Goal: Task Accomplishment & Management: Manage account settings

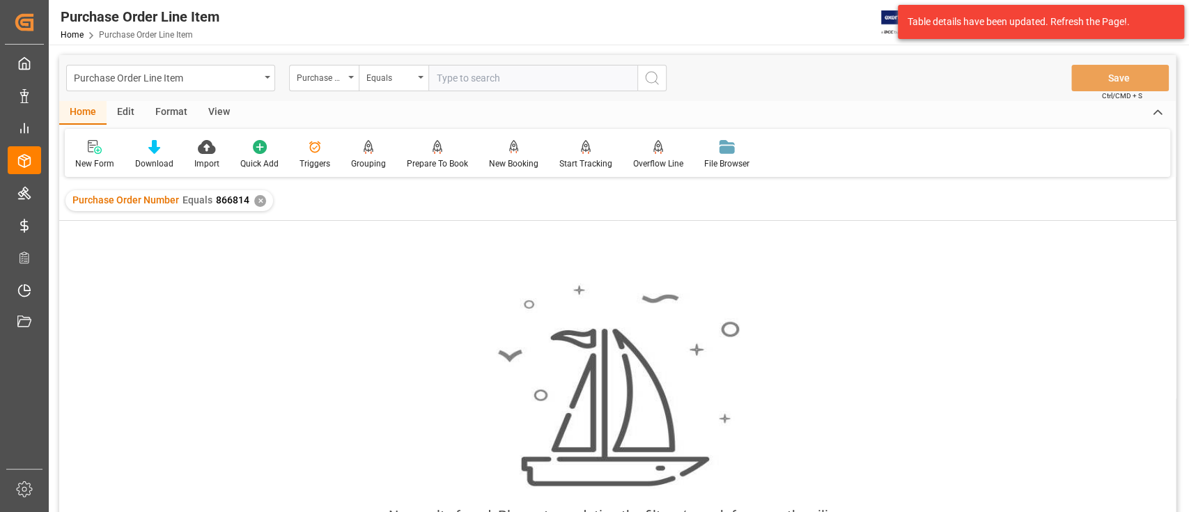
scroll to position [0, 504]
click at [931, 92] on div "Purchase Order Line Item Purchase Order Number Equals Save Ctrl/CMD + S" at bounding box center [617, 78] width 1117 height 46
click at [259, 200] on div "✕" at bounding box center [260, 201] width 12 height 12
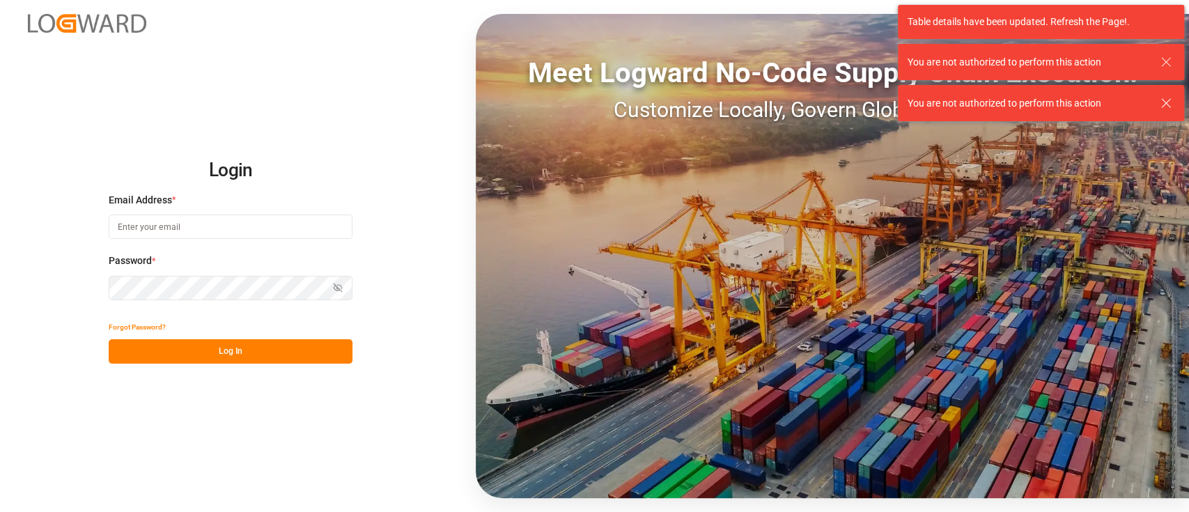
type input "hamid.rezaei@jamindustries.com"
click at [229, 350] on button "Log In" at bounding box center [231, 351] width 244 height 24
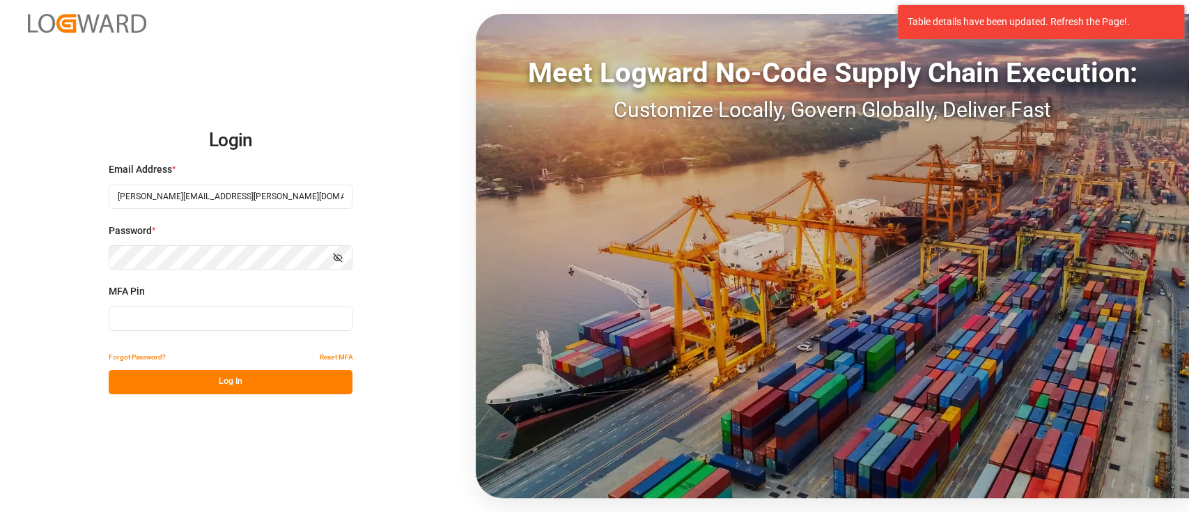
click at [241, 328] on input at bounding box center [231, 319] width 244 height 24
type input "435972"
click at [233, 388] on button "Log In" at bounding box center [231, 382] width 244 height 24
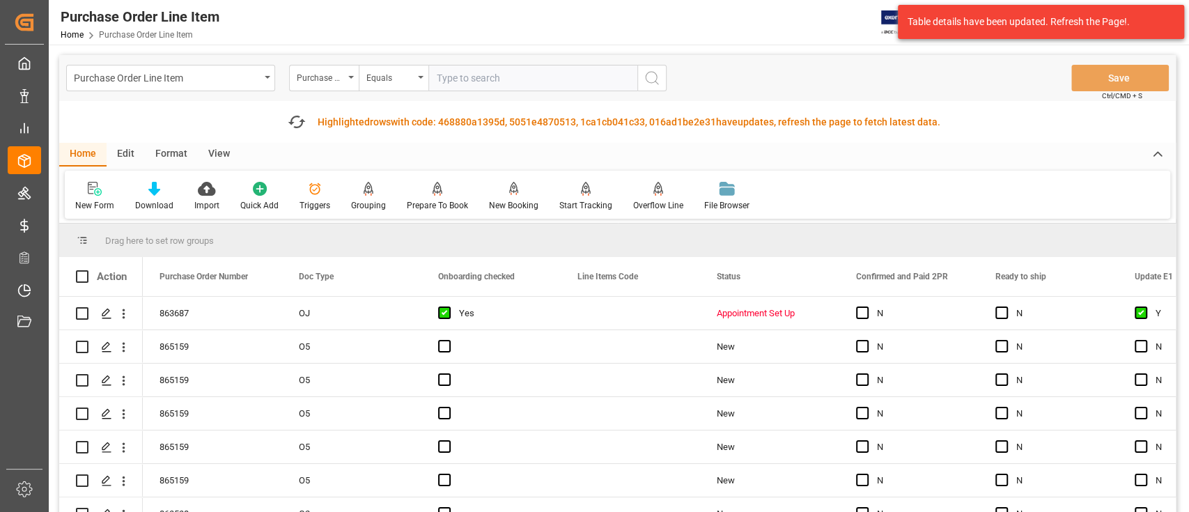
click at [1039, 144] on div "Home Edit Format View" at bounding box center [617, 155] width 1117 height 24
click at [295, 120] on icon "button" at bounding box center [296, 122] width 22 height 22
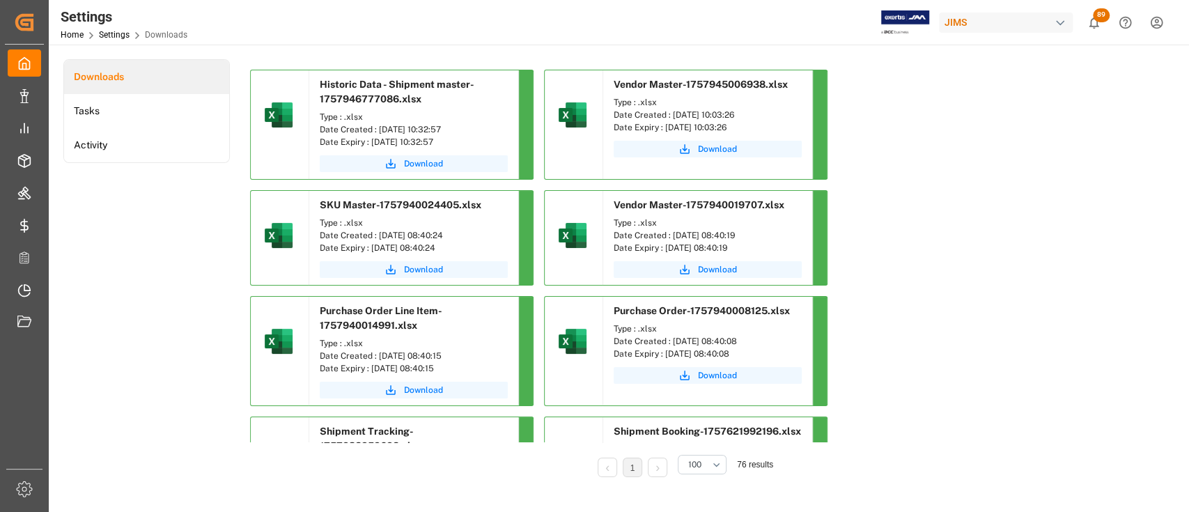
click at [162, 327] on div "Downloads Tasks Activity" at bounding box center [146, 277] width 166 height 437
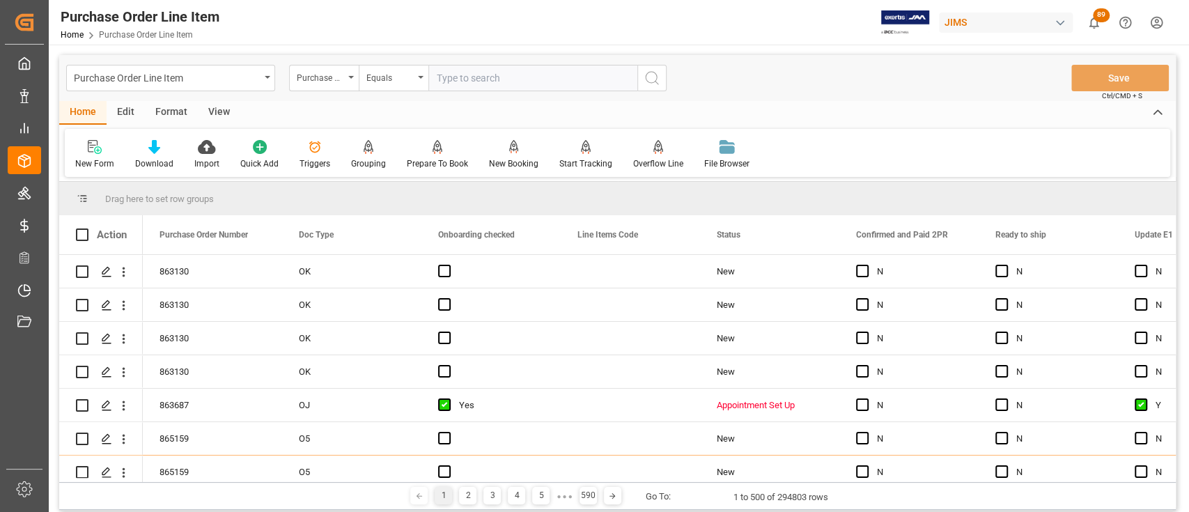
click at [745, 78] on div "Purchase Order Line Item Purchase Order Number Equals Save Ctrl/CMD + S" at bounding box center [617, 78] width 1117 height 46
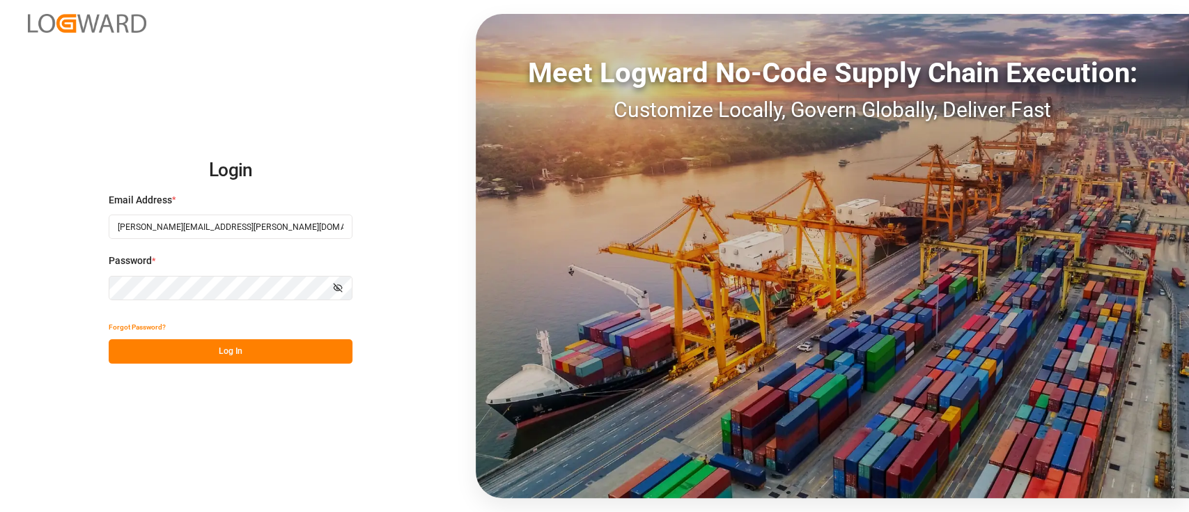
click at [241, 351] on button "Log In" at bounding box center [231, 351] width 244 height 24
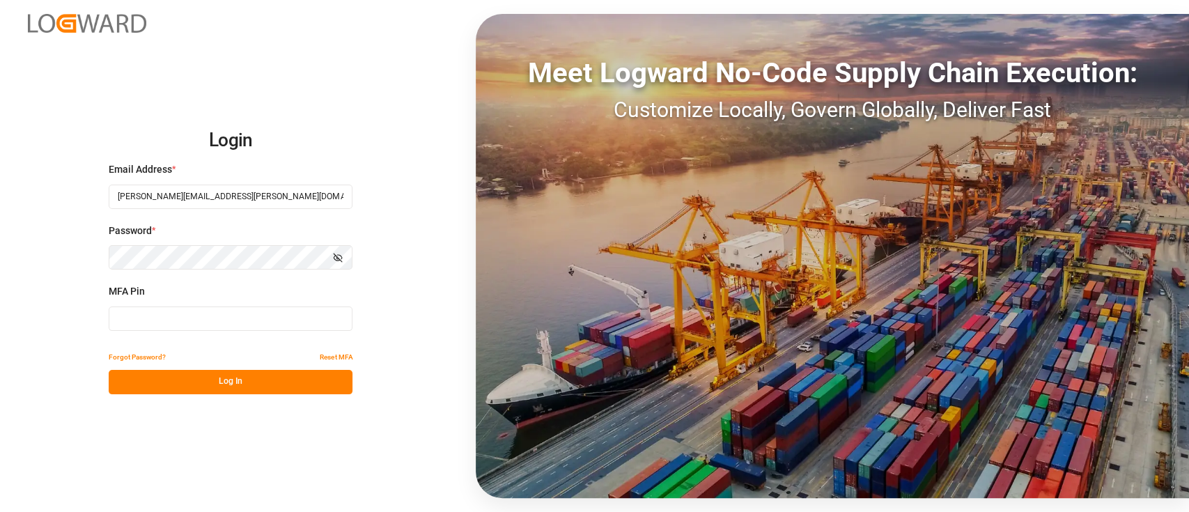
click at [185, 322] on input at bounding box center [231, 319] width 244 height 24
type input "923726"
click at [220, 387] on button "Log In" at bounding box center [231, 382] width 244 height 24
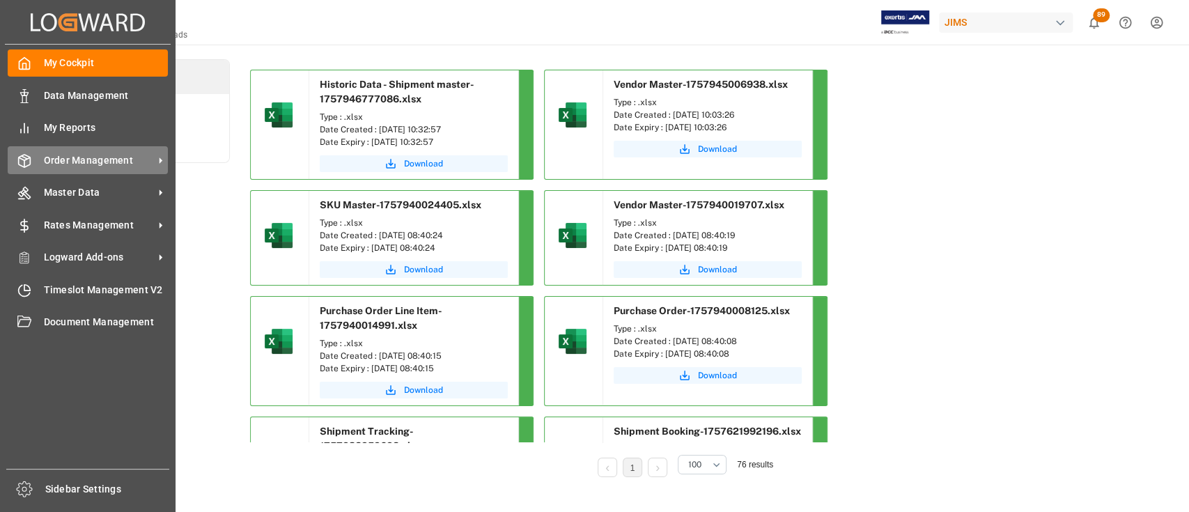
click at [92, 159] on span "Order Management" at bounding box center [99, 160] width 110 height 15
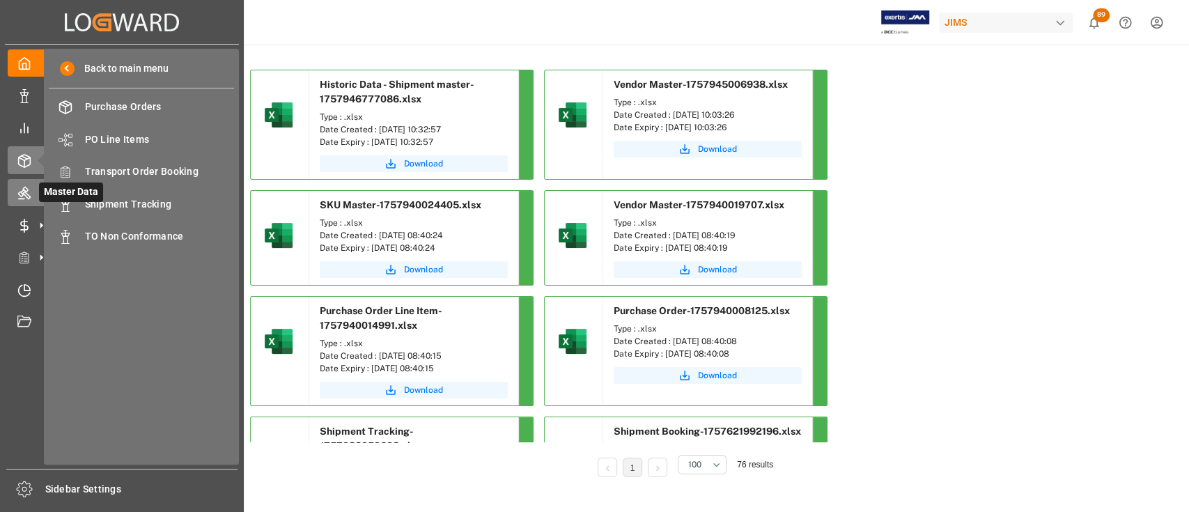
click at [31, 185] on div "Master Data Master Data" at bounding box center [122, 192] width 228 height 27
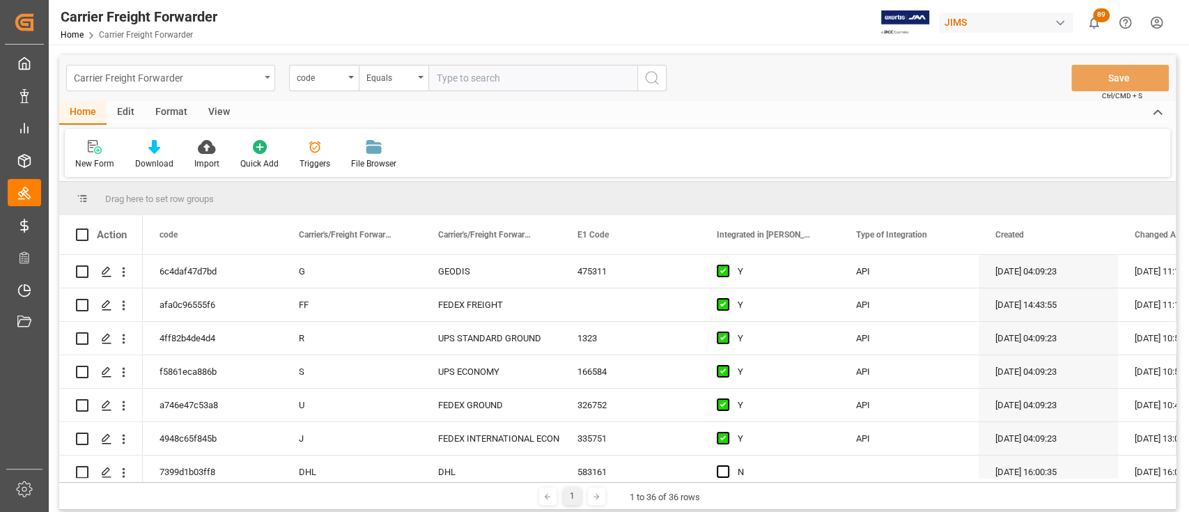
click at [195, 82] on div "Carrier Freight Forwarder" at bounding box center [167, 76] width 186 height 17
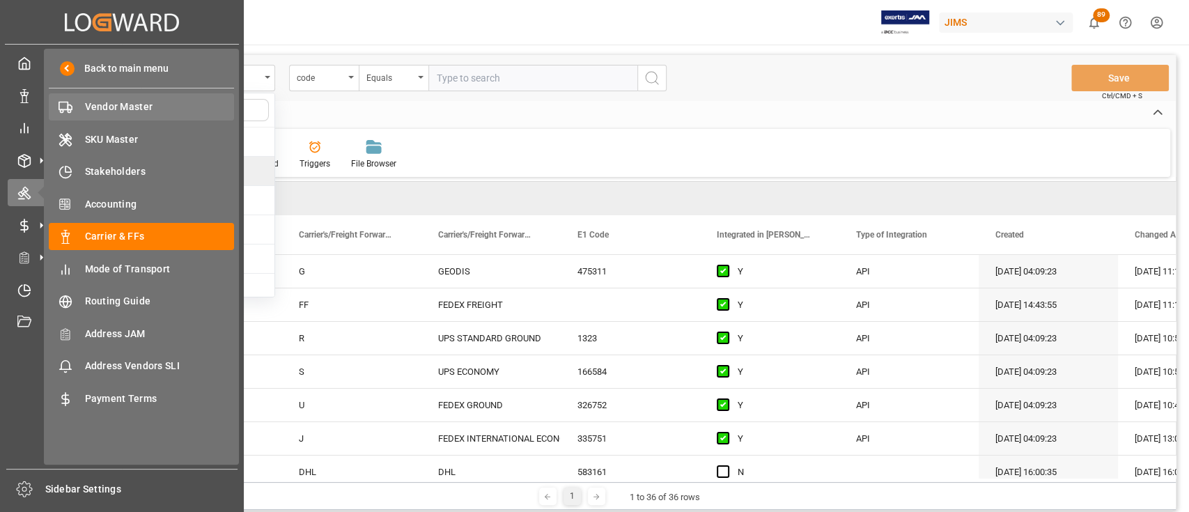
click at [120, 118] on div "Vendor Master Vendor Master" at bounding box center [141, 106] width 185 height 27
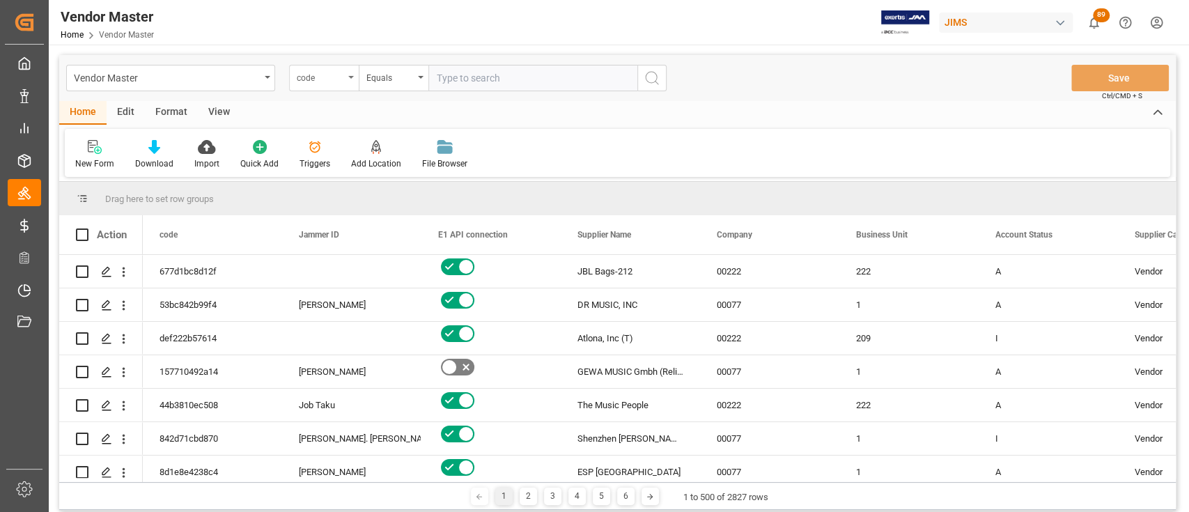
click at [350, 77] on icon "open menu" at bounding box center [351, 77] width 6 height 3
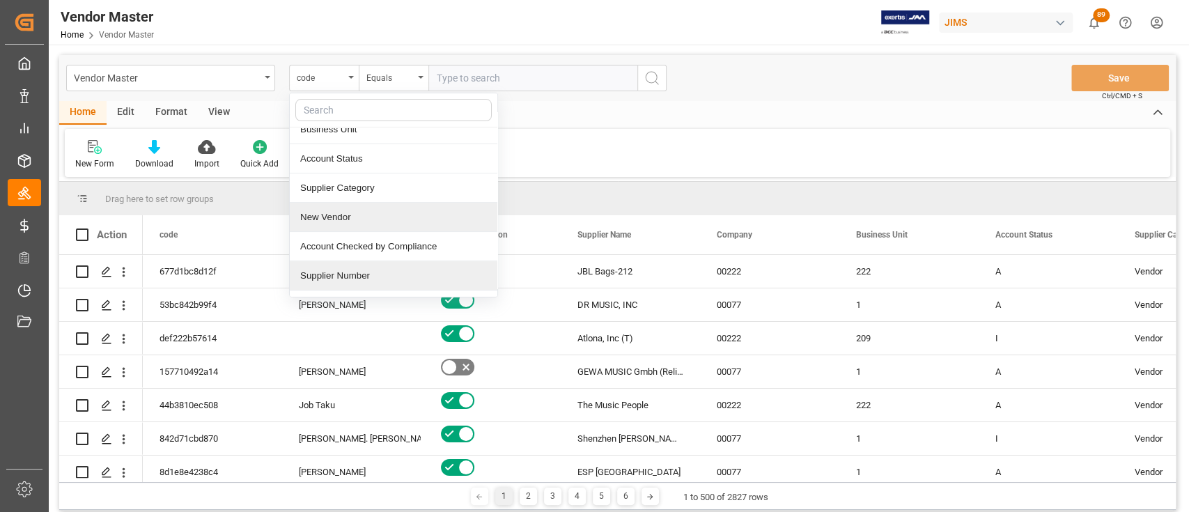
scroll to position [185, 0]
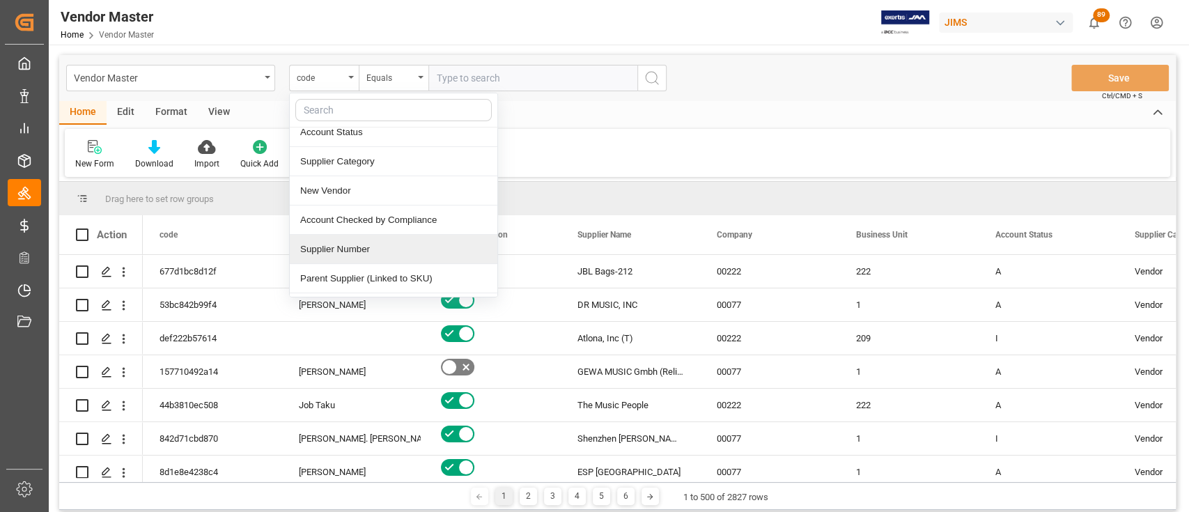
click at [378, 243] on div "Supplier Number" at bounding box center [394, 249] width 208 height 29
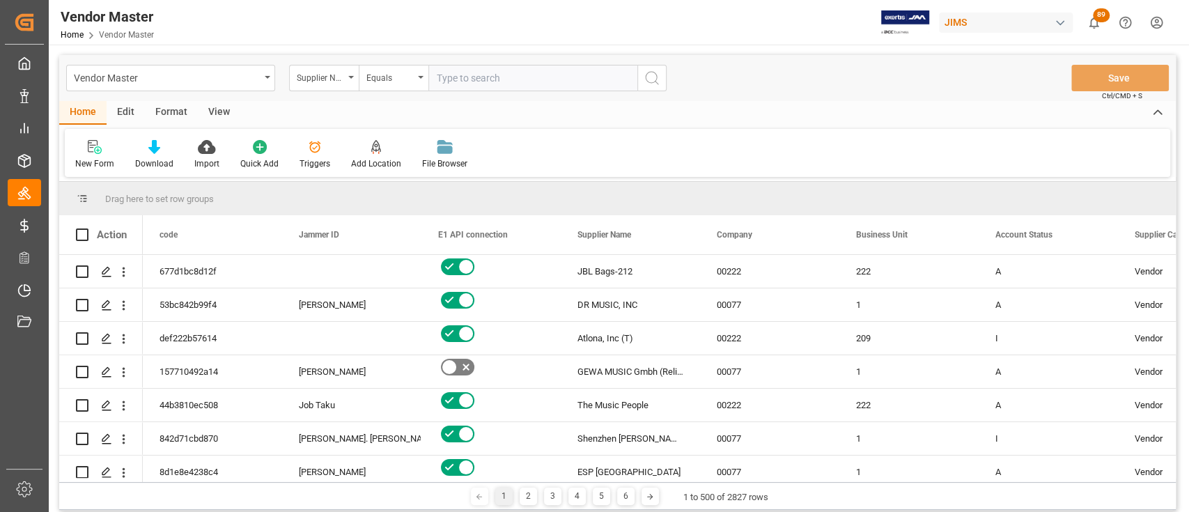
click at [518, 80] on input "text" at bounding box center [532, 78] width 209 height 26
paste input "780571"
type input "780571"
click at [651, 82] on icon "search button" at bounding box center [652, 78] width 17 height 17
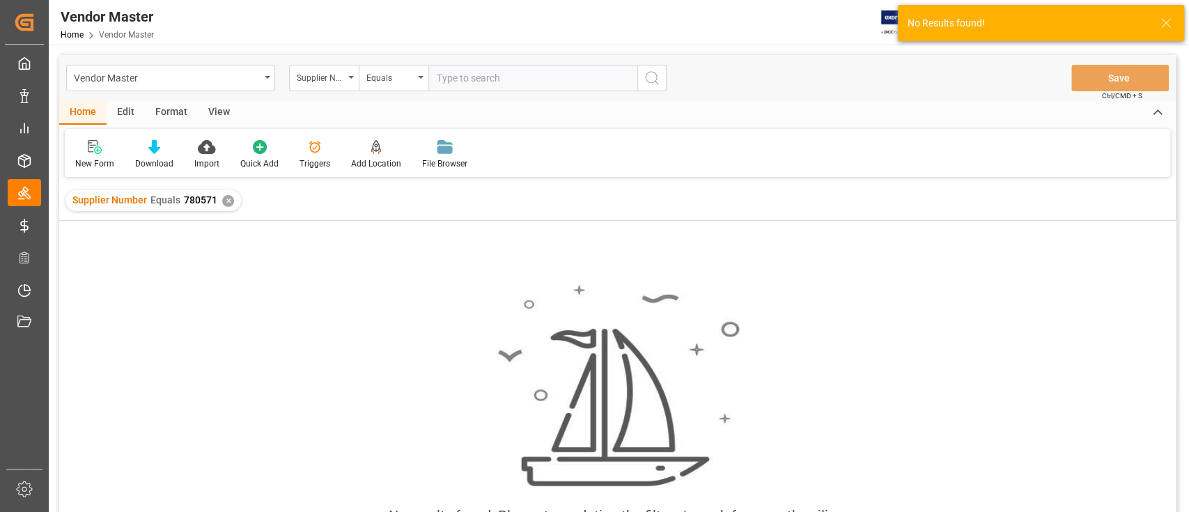
click at [224, 203] on div "✕" at bounding box center [228, 201] width 12 height 12
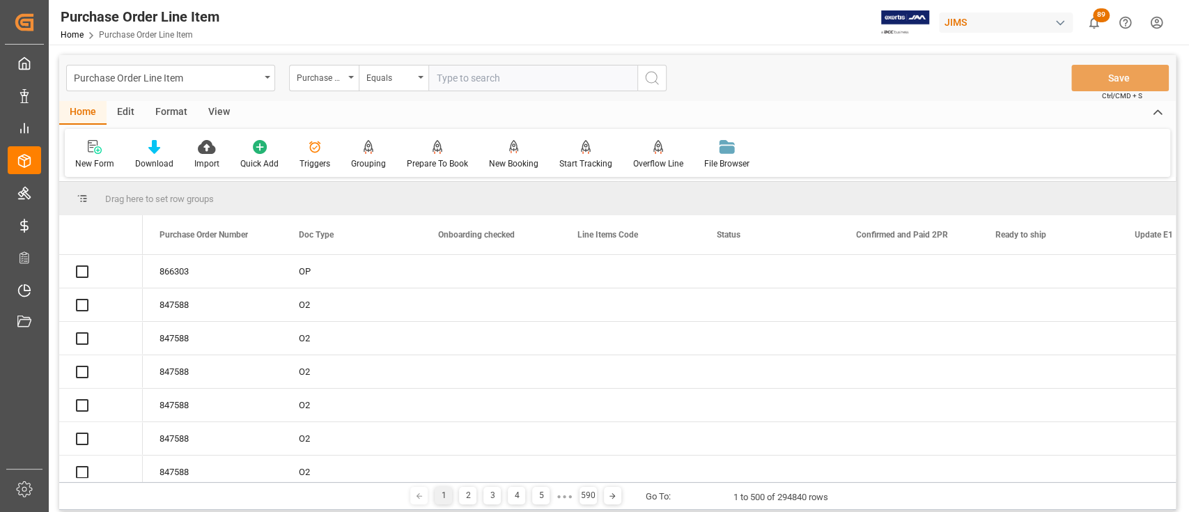
click at [266, 77] on icon "open menu" at bounding box center [268, 77] width 6 height 3
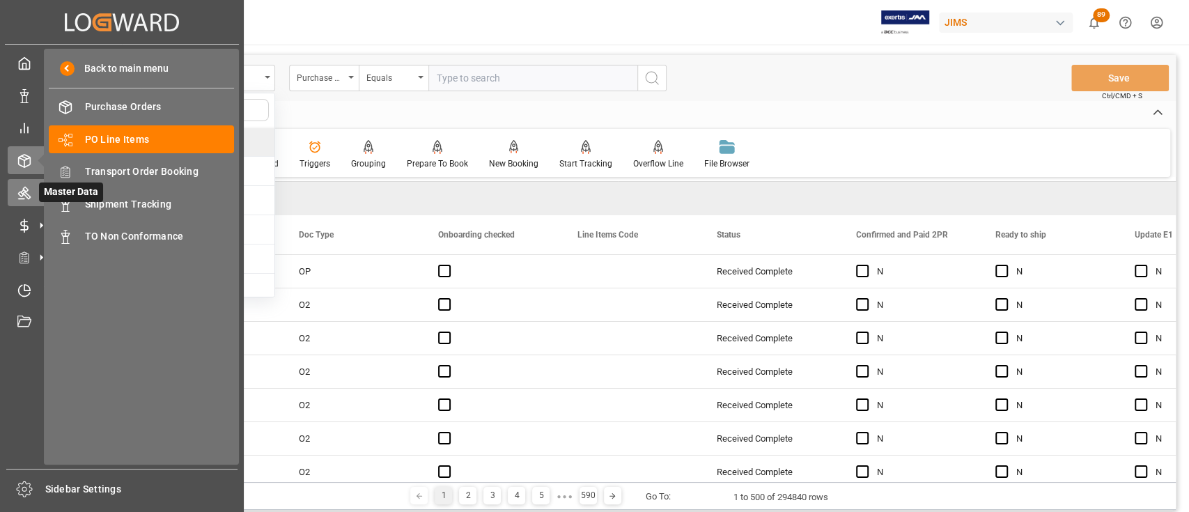
click at [29, 196] on icon at bounding box center [24, 193] width 13 height 13
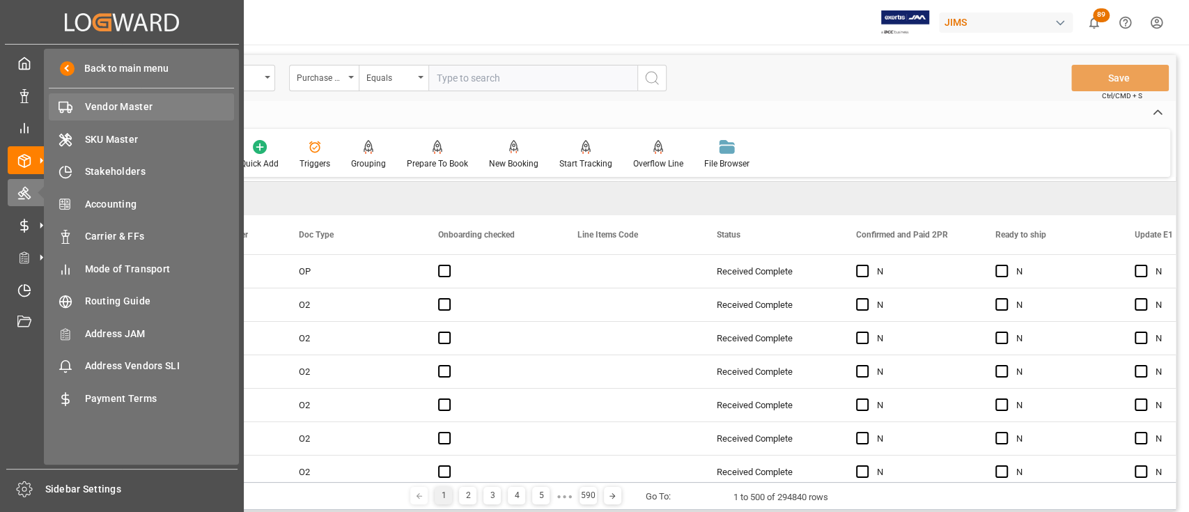
click at [119, 109] on span "Vendor Master" at bounding box center [160, 107] width 150 height 15
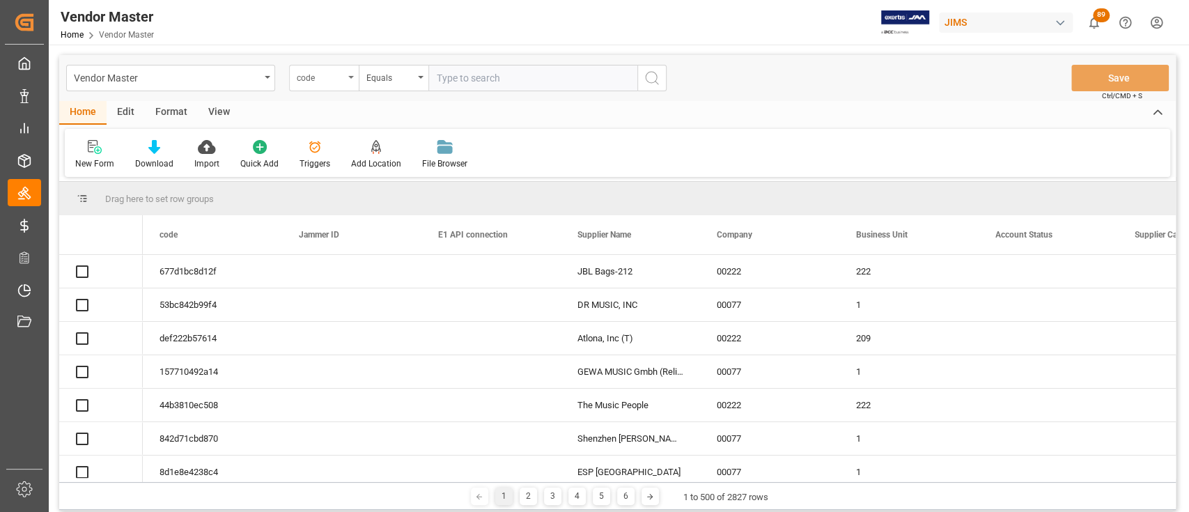
click at [348, 79] on div "code" at bounding box center [324, 78] width 70 height 26
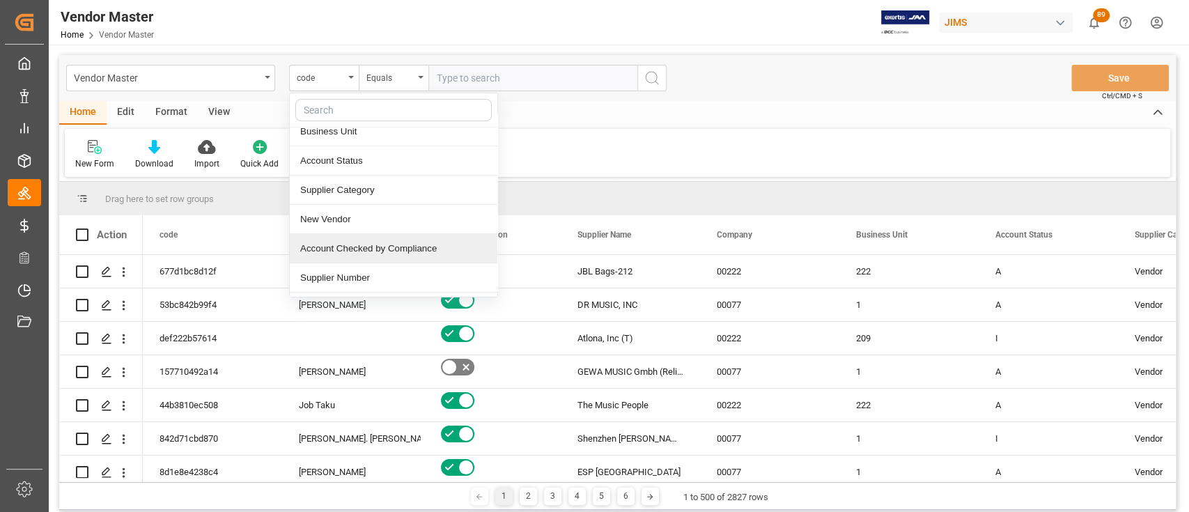
scroll to position [185, 0]
click at [367, 246] on div "Supplier Number" at bounding box center [394, 249] width 208 height 29
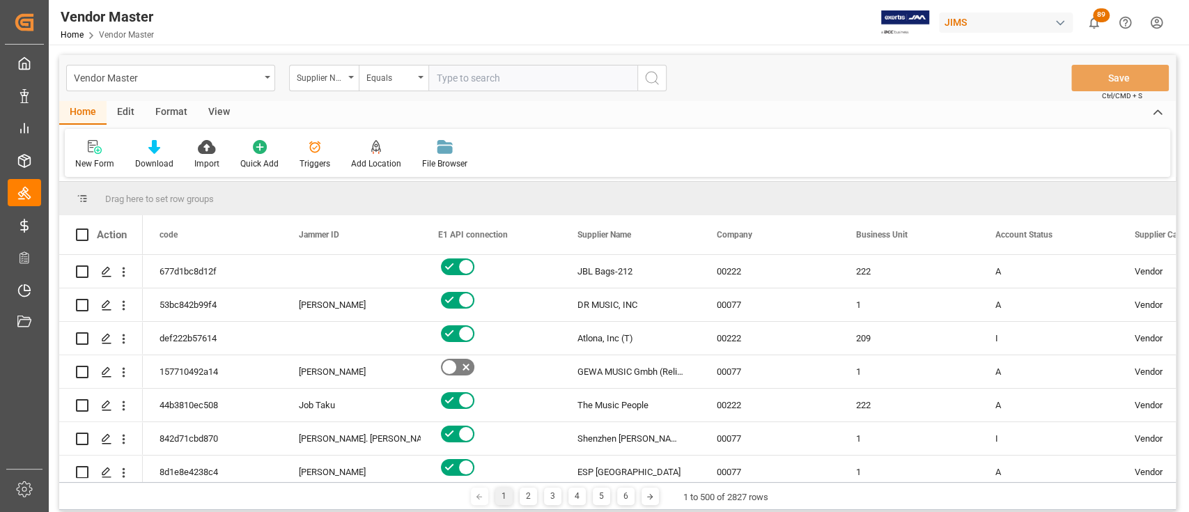
click at [493, 81] on input "text" at bounding box center [532, 78] width 209 height 26
paste input "711928"
type input "711928"
click at [655, 79] on icon "search button" at bounding box center [652, 78] width 17 height 17
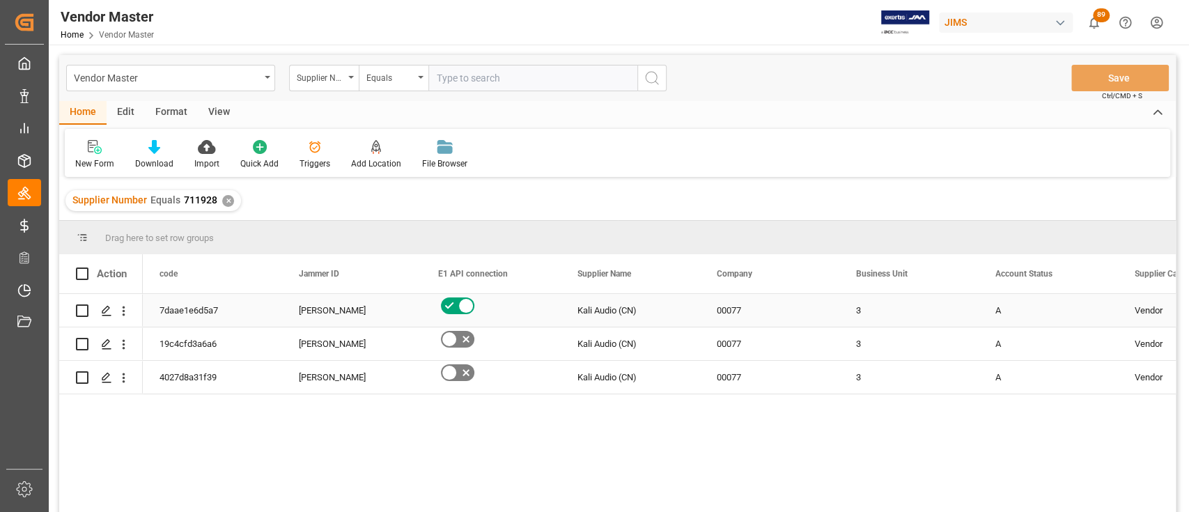
click at [880, 312] on div "3" at bounding box center [908, 310] width 139 height 33
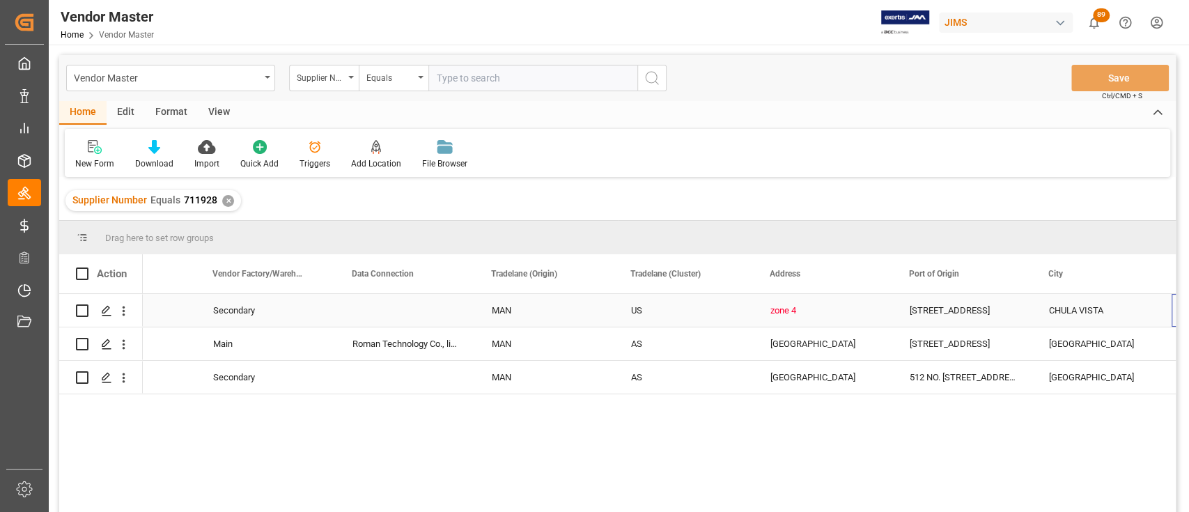
scroll to position [0, 2175]
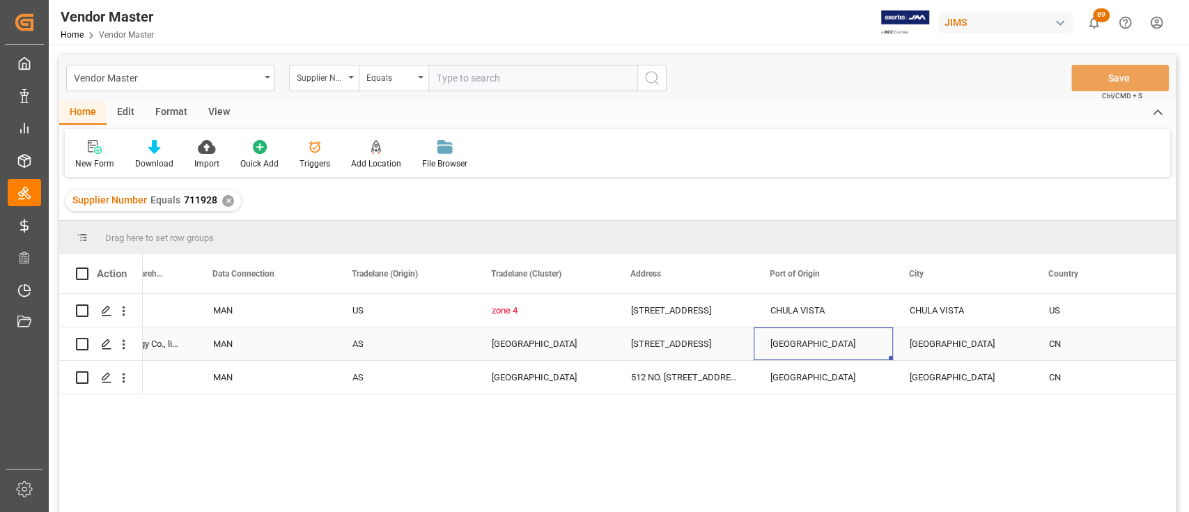
click at [809, 337] on div "Shenzhen" at bounding box center [823, 343] width 139 height 33
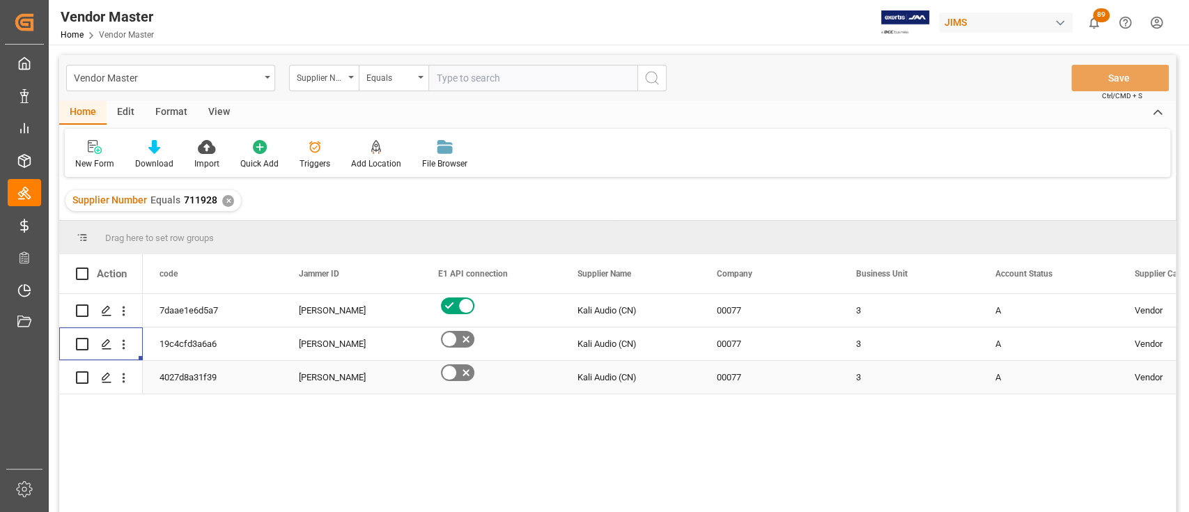
click at [84, 378] on input "Press Space to toggle row selection (unchecked)" at bounding box center [82, 377] width 13 height 13
checkbox input "true"
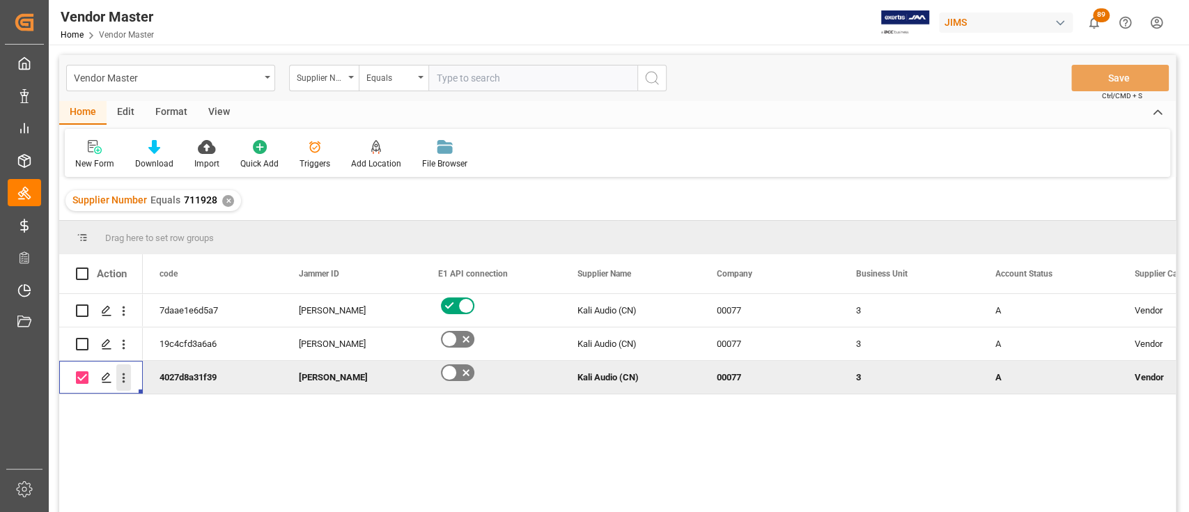
click at [127, 381] on icon "open menu" at bounding box center [123, 378] width 15 height 15
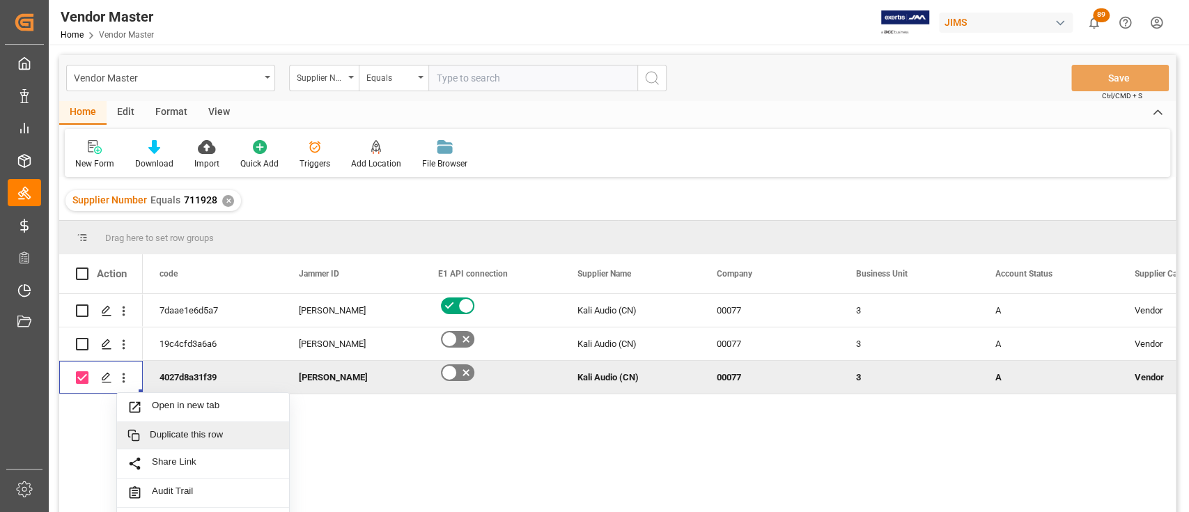
click at [216, 432] on span "Duplicate this row" at bounding box center [214, 435] width 129 height 13
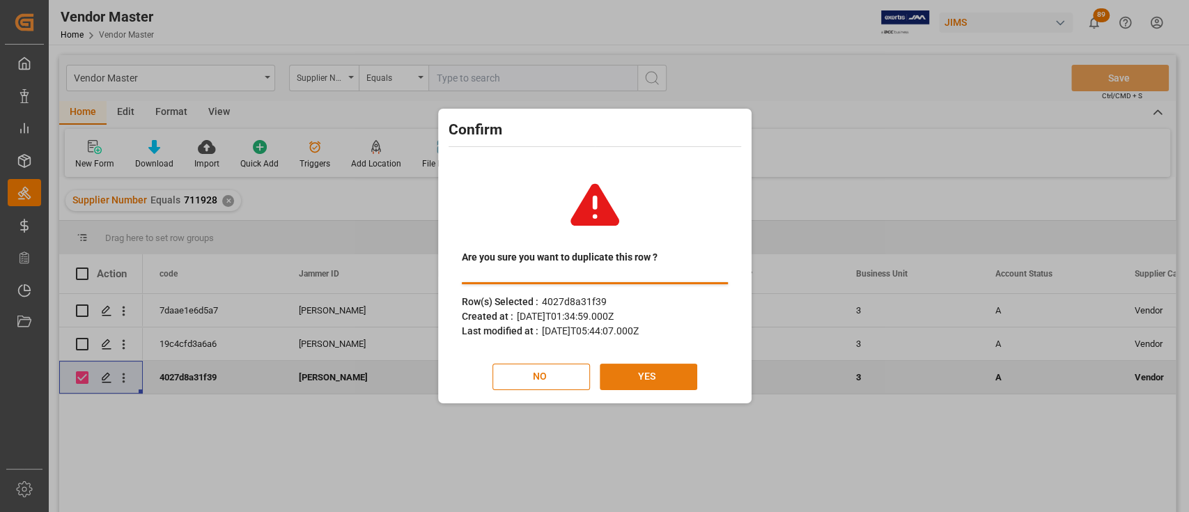
click at [657, 375] on button "YES" at bounding box center [649, 377] width 98 height 26
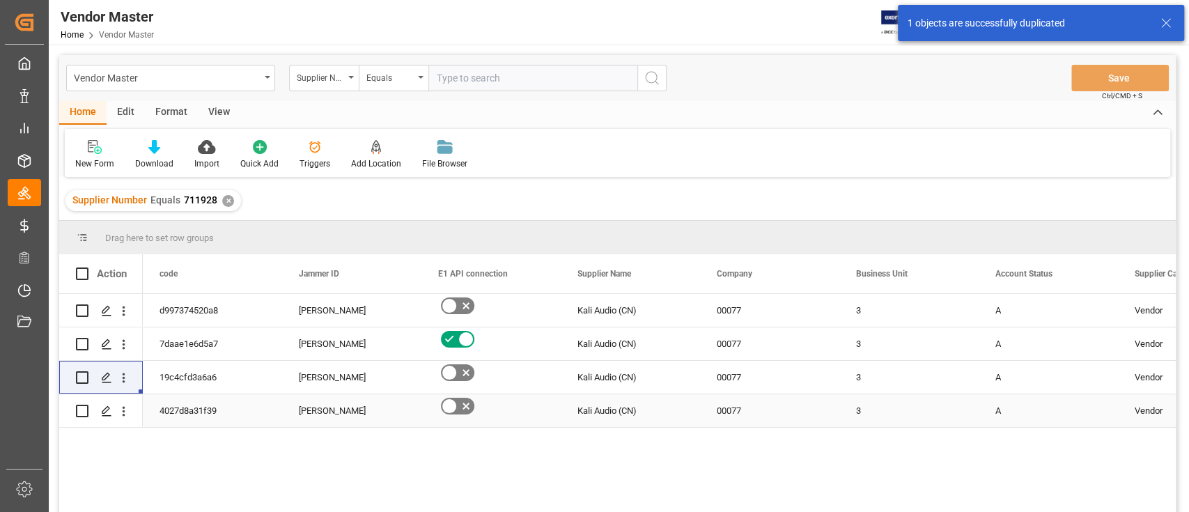
click at [84, 410] on input "Press Space to toggle row selection (unchecked)" at bounding box center [82, 411] width 13 height 13
checkbox input "true"
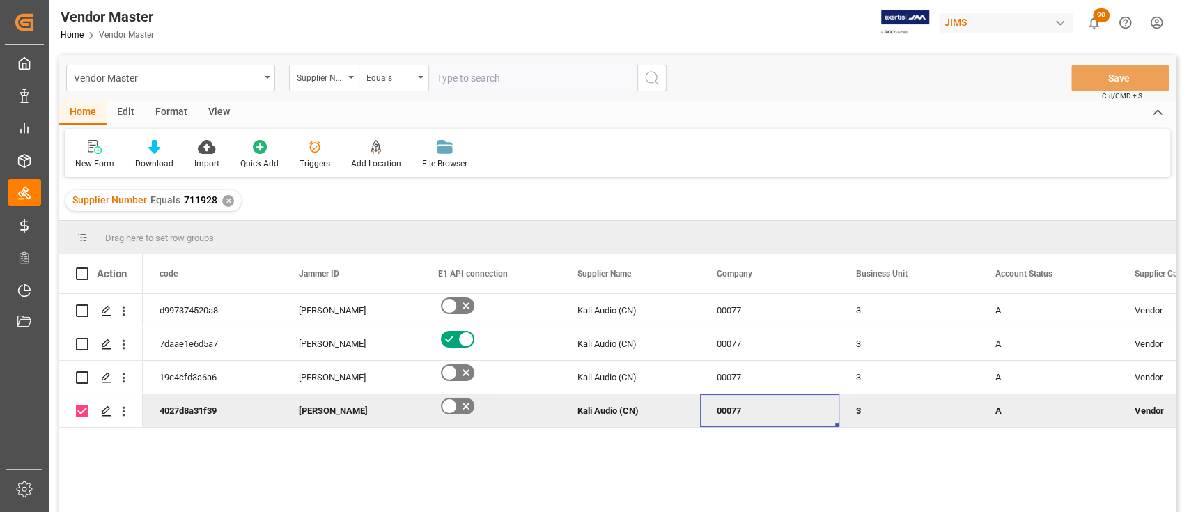
click at [759, 412] on div "00077" at bounding box center [769, 410] width 139 height 33
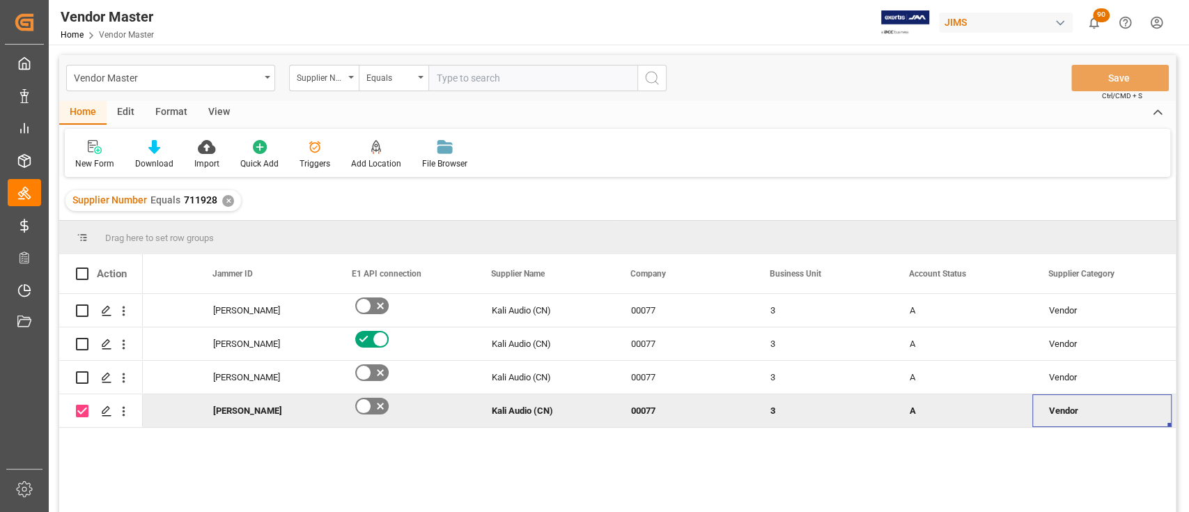
scroll to position [0, 226]
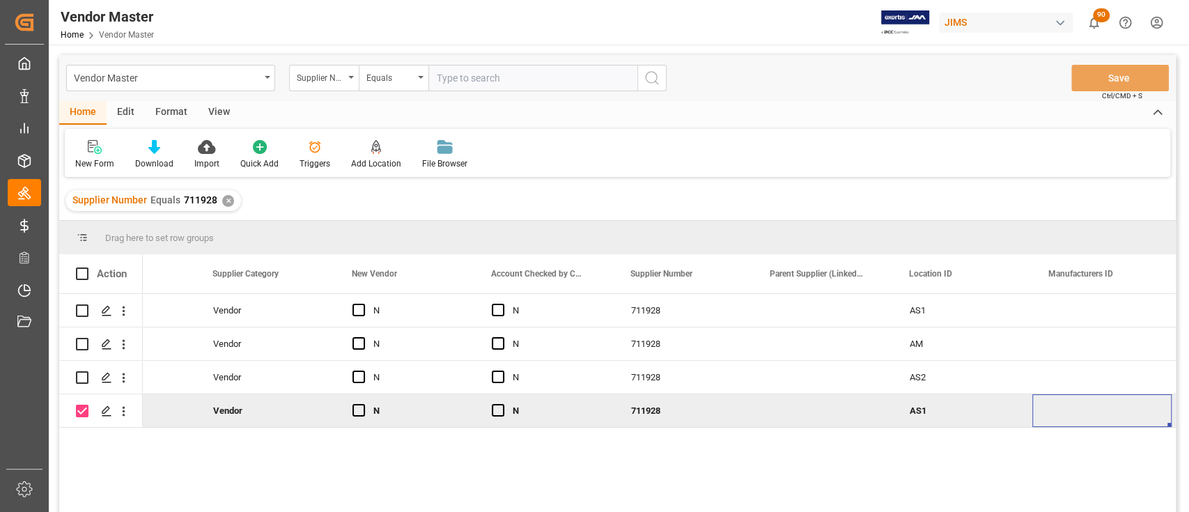
click at [945, 405] on div "AS1" at bounding box center [962, 410] width 139 height 33
click at [952, 410] on input "AS1" at bounding box center [962, 402] width 117 height 26
type input "AS3"
click at [1095, 411] on div "Press SPACE to deselect this row." at bounding box center [1101, 410] width 139 height 33
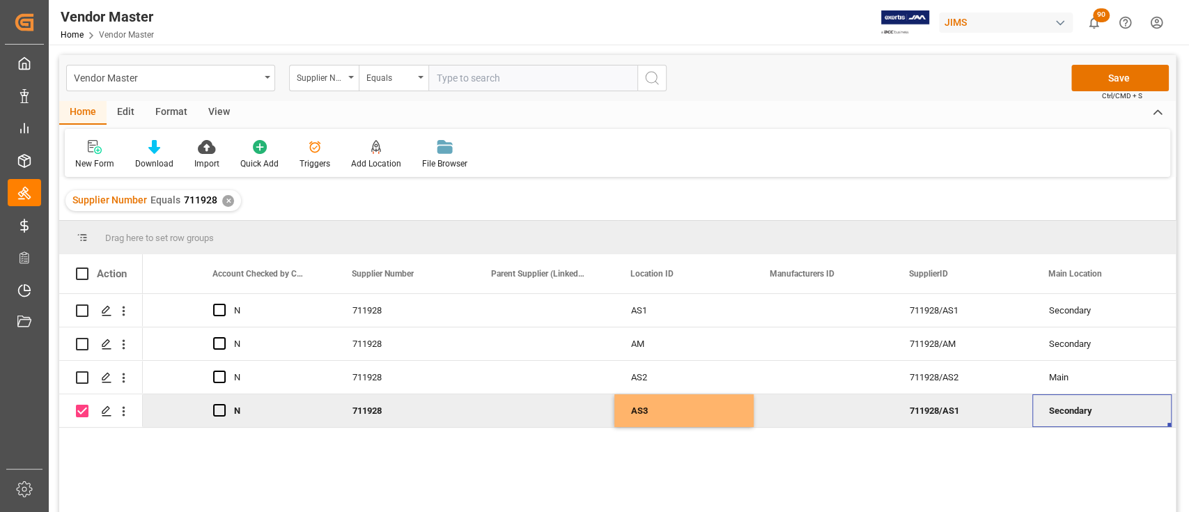
click at [979, 410] on div "711928/AS1" at bounding box center [962, 410] width 139 height 33
click at [977, 401] on input "711928/AS1" at bounding box center [962, 402] width 117 height 26
type input "711928/AS3"
click at [1078, 401] on div "Secondary" at bounding box center [1102, 411] width 106 height 32
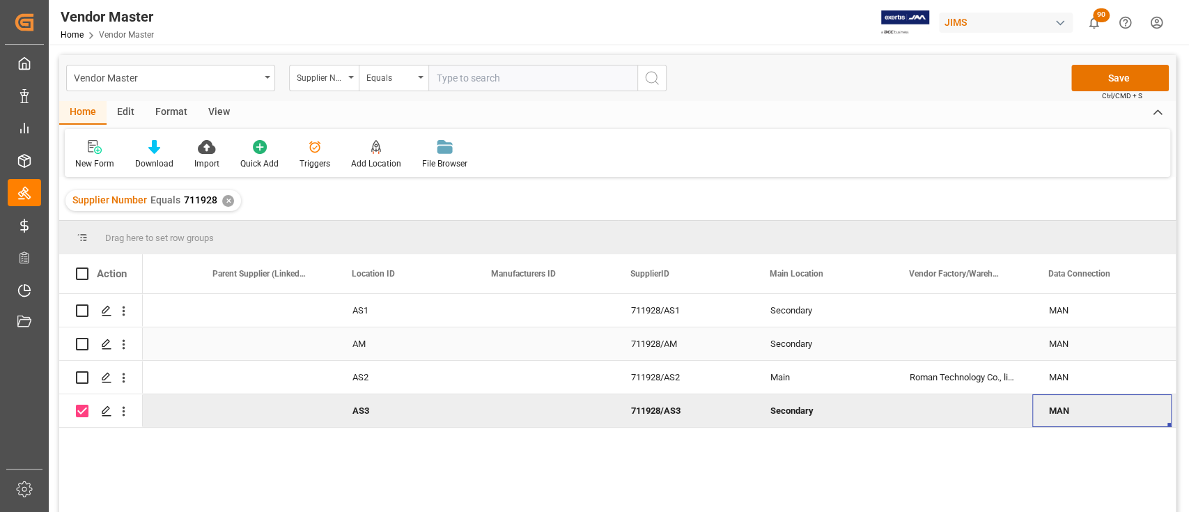
click at [1075, 343] on div "MAN" at bounding box center [1102, 344] width 106 height 32
click at [1088, 341] on div "MAN" at bounding box center [1102, 344] width 106 height 32
click at [1145, 351] on icon "open menu" at bounding box center [1146, 352] width 17 height 17
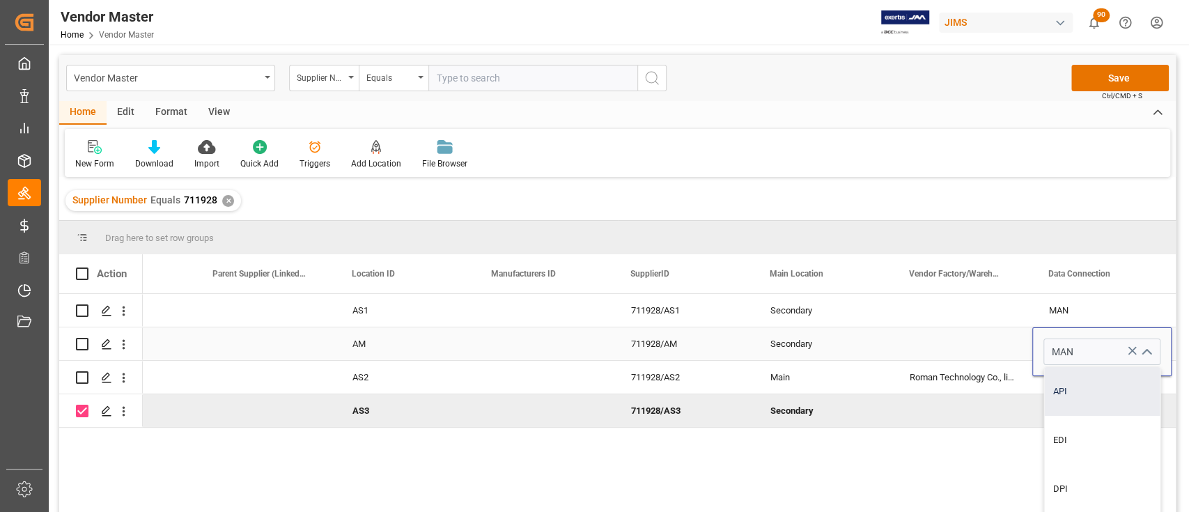
click at [1078, 392] on div "API" at bounding box center [1102, 391] width 116 height 49
type input "API"
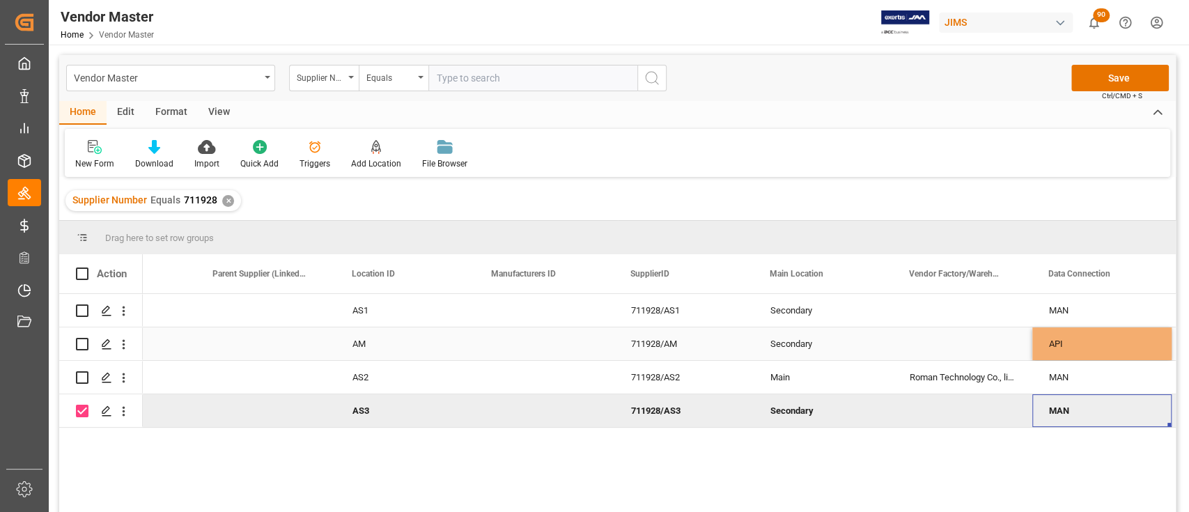
click at [1078, 410] on div "MAN" at bounding box center [1102, 411] width 106 height 32
click at [953, 401] on div "Press SPACE to deselect this row." at bounding box center [962, 410] width 139 height 33
click at [1098, 401] on div "MAN" at bounding box center [1102, 411] width 106 height 32
click at [978, 418] on div "Press SPACE to deselect this row." at bounding box center [962, 410] width 139 height 33
click at [1062, 408] on div "MAN" at bounding box center [1102, 411] width 106 height 32
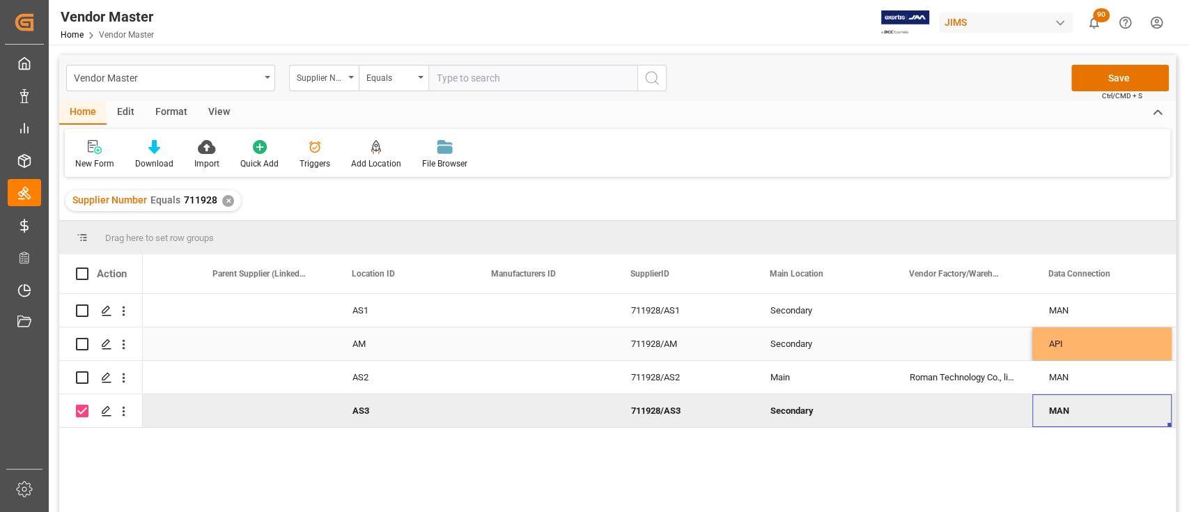
click at [1004, 414] on div "Press SPACE to deselect this row." at bounding box center [962, 410] width 139 height 33
click at [965, 407] on div "Press SPACE to deselect this row." at bounding box center [962, 410] width 139 height 33
click at [965, 407] on input "Press SPACE to deselect this row." at bounding box center [962, 402] width 117 height 26
paste input "KWANASIA ELECTRONICS LTD."
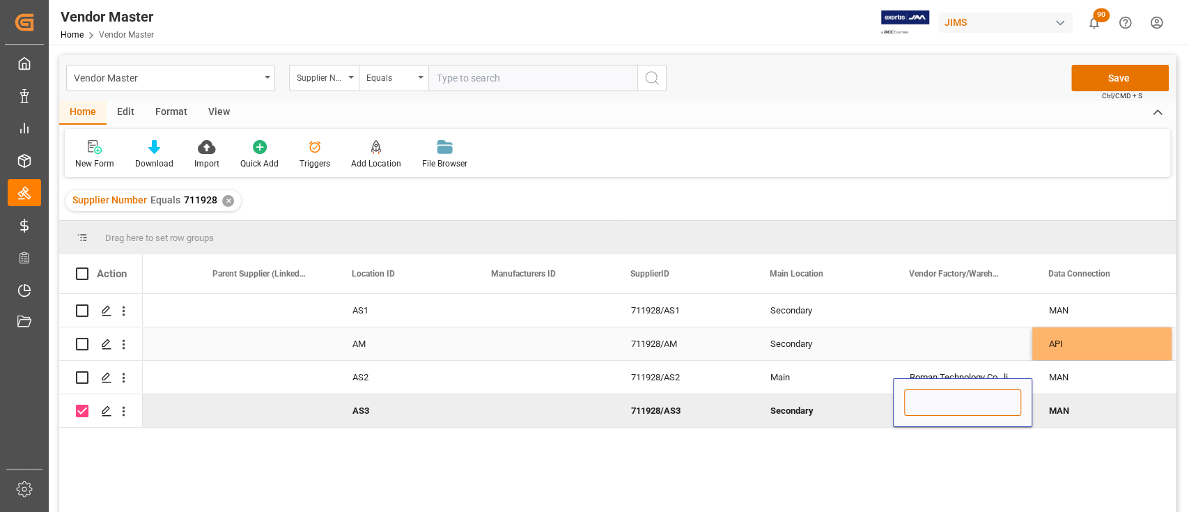
type input "KWANASIA ELECTRONICS LTD."
click at [1064, 417] on div "MAN" at bounding box center [1102, 411] width 106 height 32
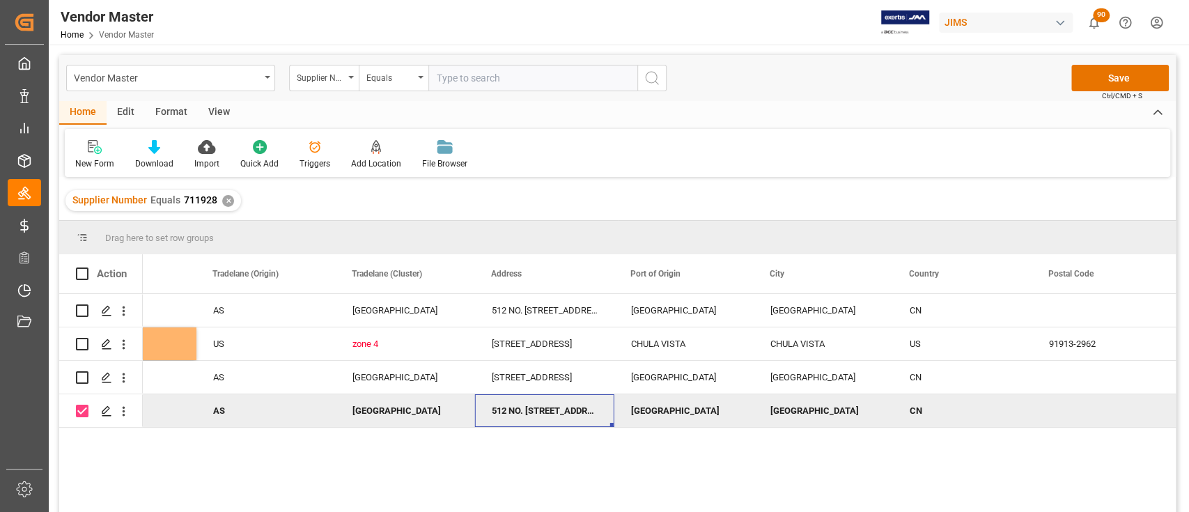
click at [526, 407] on div "512 NO. 26, SHIYAN ROAD, GUAN TIAN COMMUNITY,BAOAN" at bounding box center [544, 410] width 139 height 33
click at [526, 407] on input "512 NO. 26, SHIYAN ROAD, GUAN TIAN COMMUNITY,BAOAN" at bounding box center [544, 402] width 117 height 26
type input "10C, EDF ASSOCIACAO INDUSTRIAL DE MACAU, NO. 32-36 RUA DO COMANDANTE MATA E OLI…"
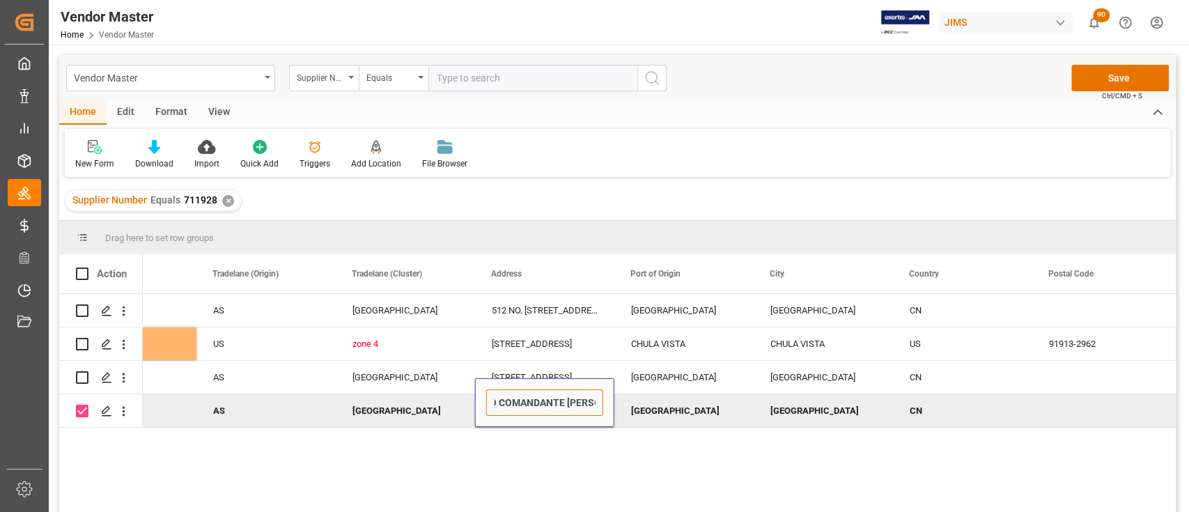
scroll to position [0, 0]
click at [650, 404] on div "Shenzhen" at bounding box center [683, 410] width 139 height 33
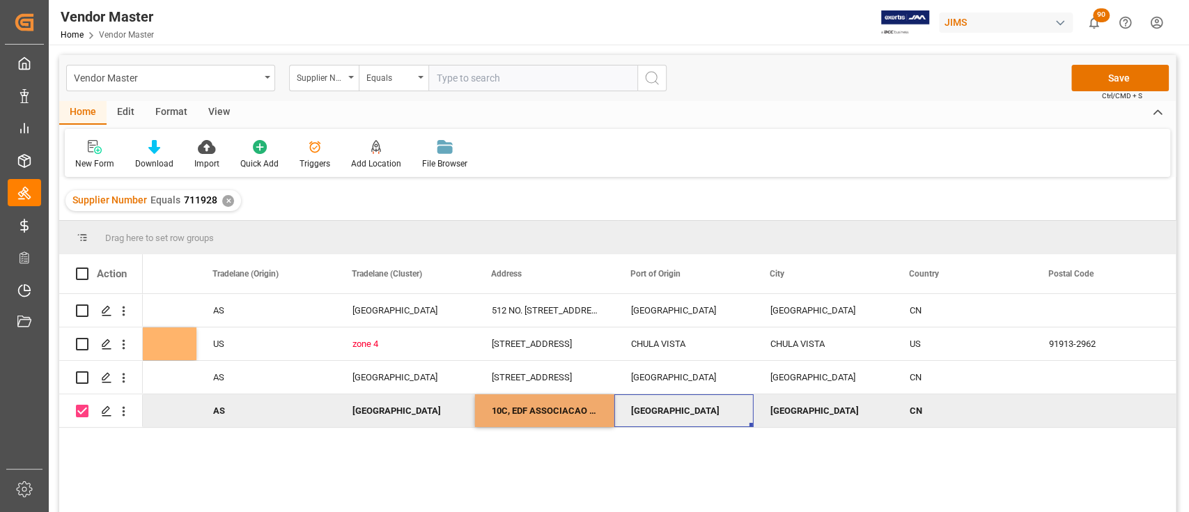
click at [656, 409] on div "Shenzhen" at bounding box center [683, 410] width 139 height 33
type input "Macau"
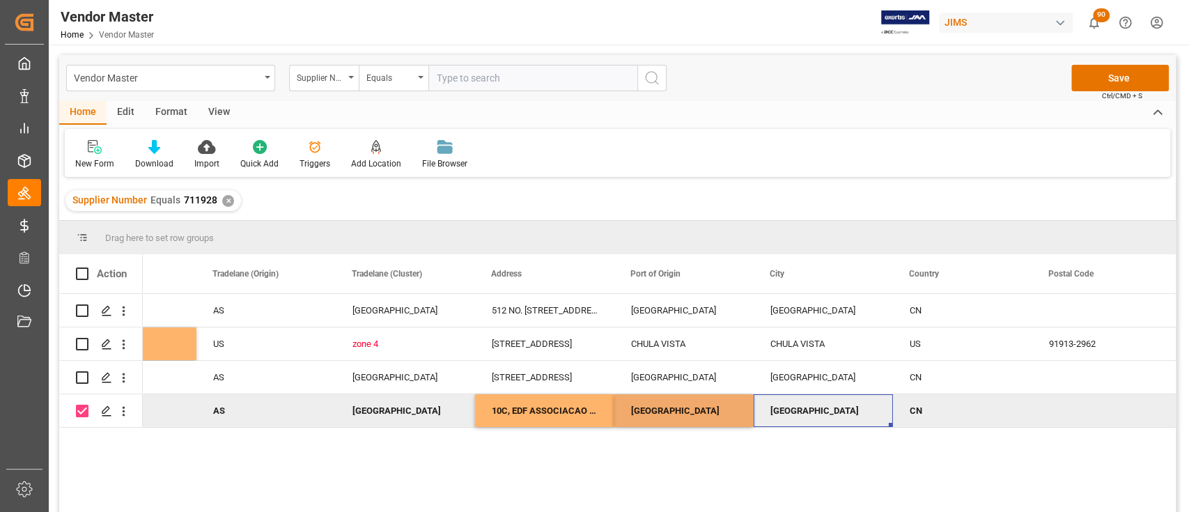
click at [805, 403] on div "Shenzhen" at bounding box center [823, 410] width 139 height 33
click at [804, 403] on div "Shenzhen" at bounding box center [823, 410] width 139 height 33
click at [803, 404] on input "Shenzhen" at bounding box center [823, 402] width 117 height 26
paste input "Macau"
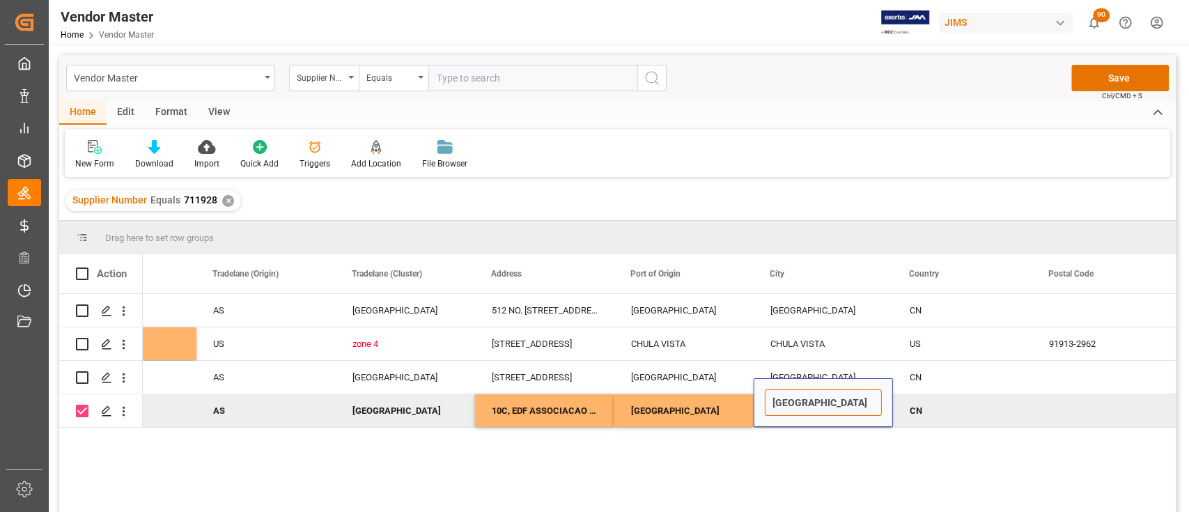
type input "Macau"
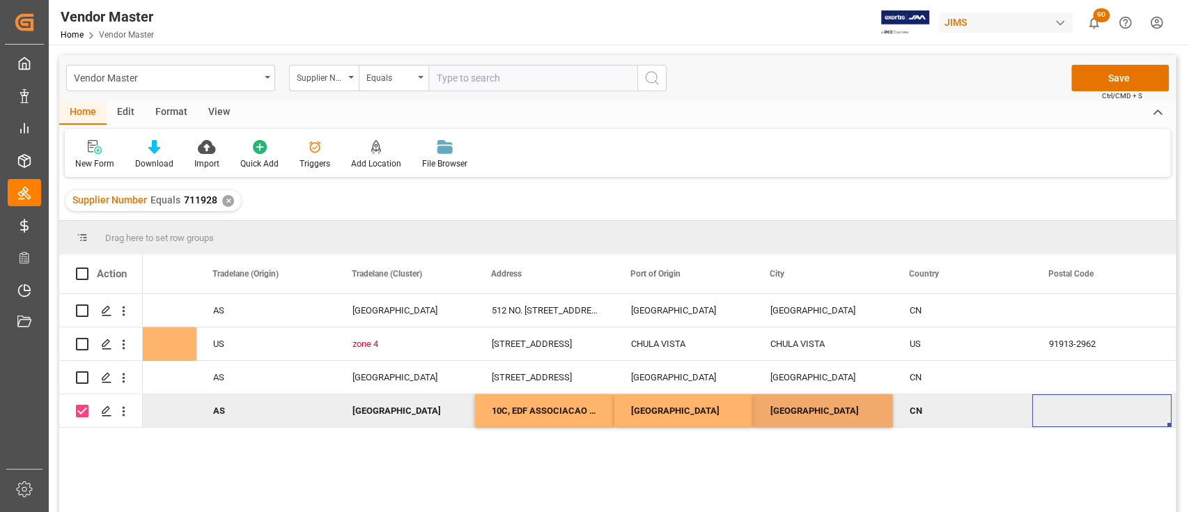
click at [1085, 412] on div "Press SPACE to deselect this row." at bounding box center [1101, 410] width 139 height 33
click at [1094, 404] on div "Press SPACE to deselect this row." at bounding box center [1101, 410] width 139 height 33
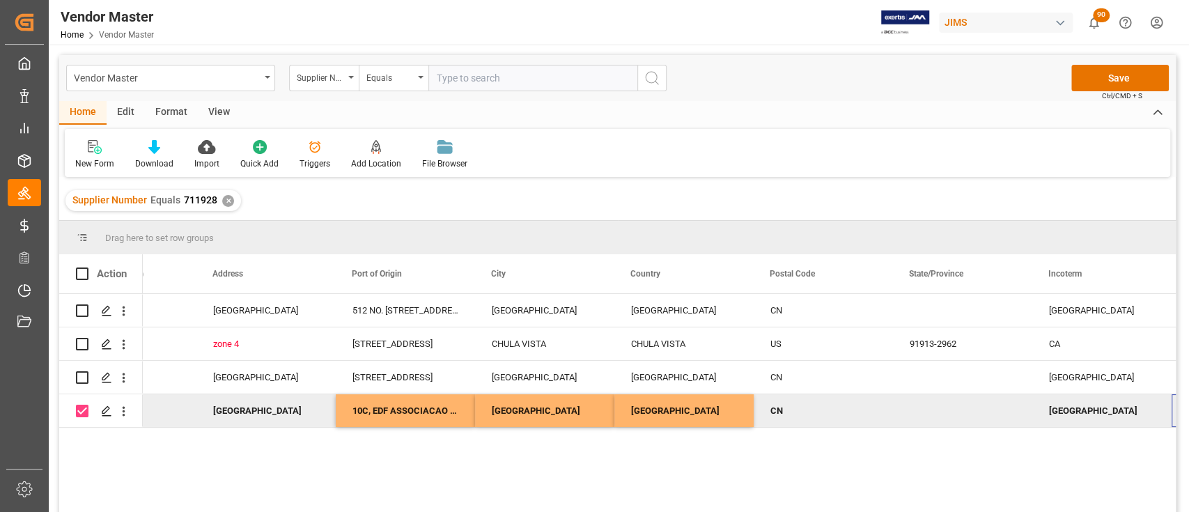
scroll to position [0, 2733]
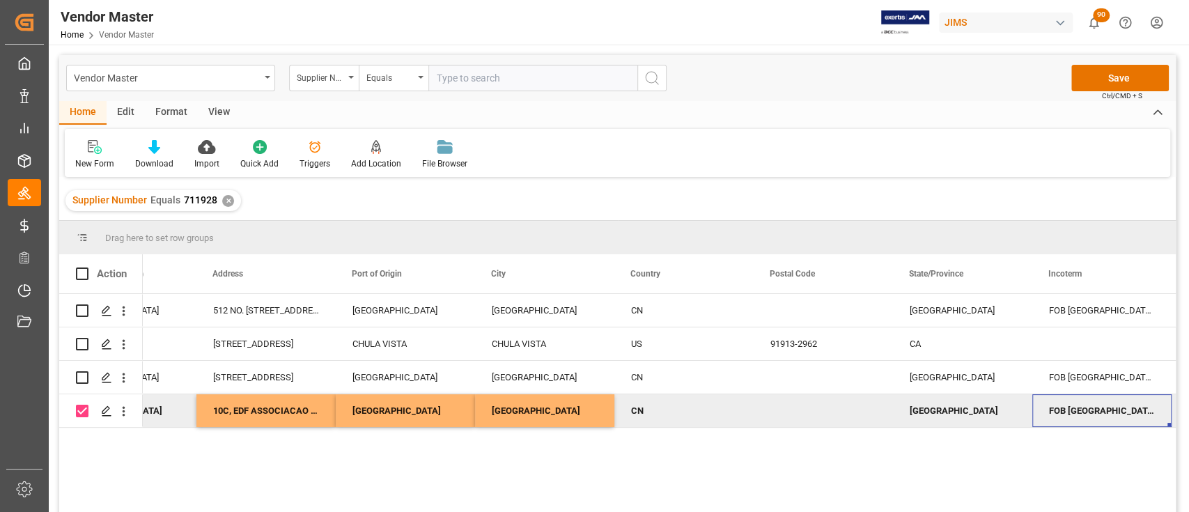
click at [933, 408] on div "Guangdong" at bounding box center [962, 410] width 139 height 33
click at [933, 408] on input "Guangdong" at bounding box center [962, 402] width 117 height 26
paste input "Macau"
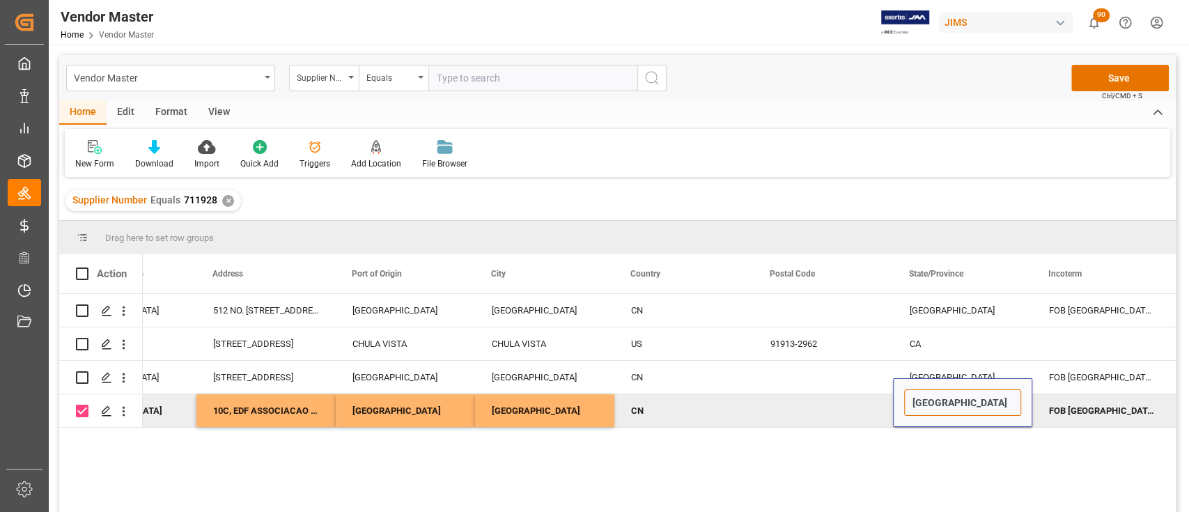
type input "Macau"
click at [1119, 401] on div "FOB Shenzhen Guangdong CN" at bounding box center [1101, 410] width 139 height 33
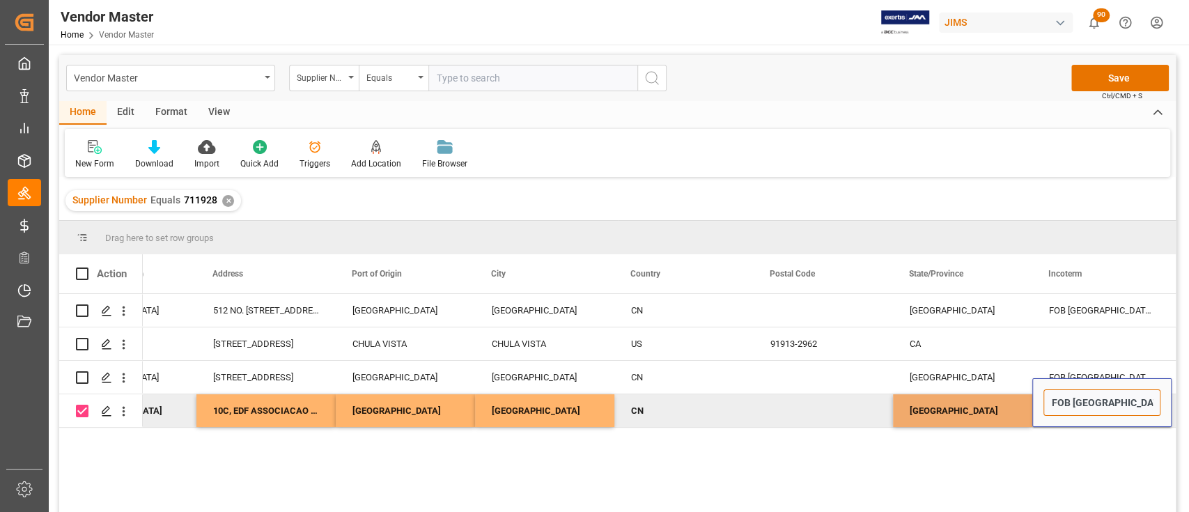
click at [1110, 407] on input "FOB Shenzhen Guangdong CN" at bounding box center [1102, 402] width 117 height 26
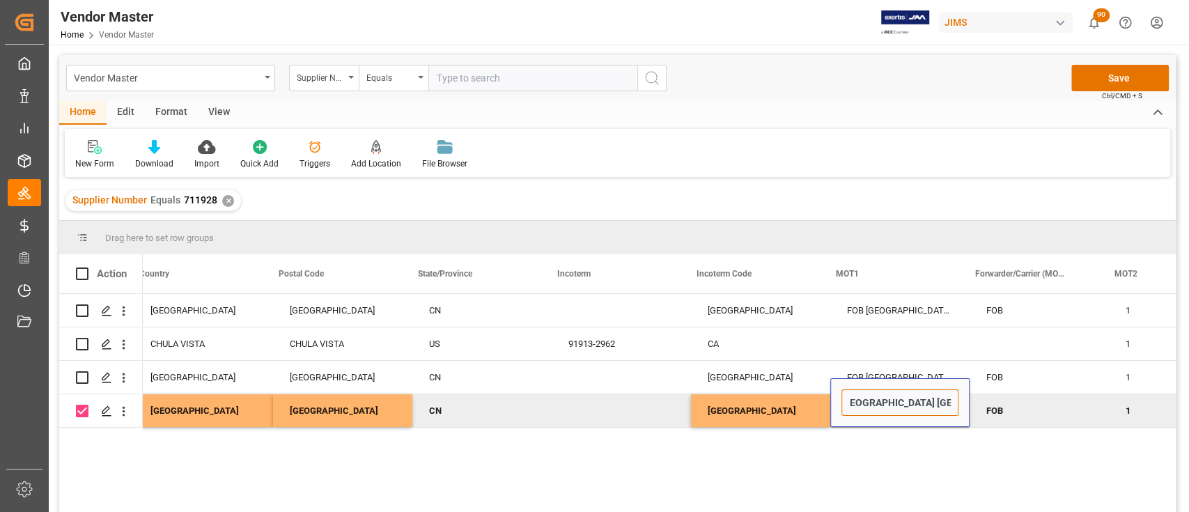
scroll to position [0, 3526]
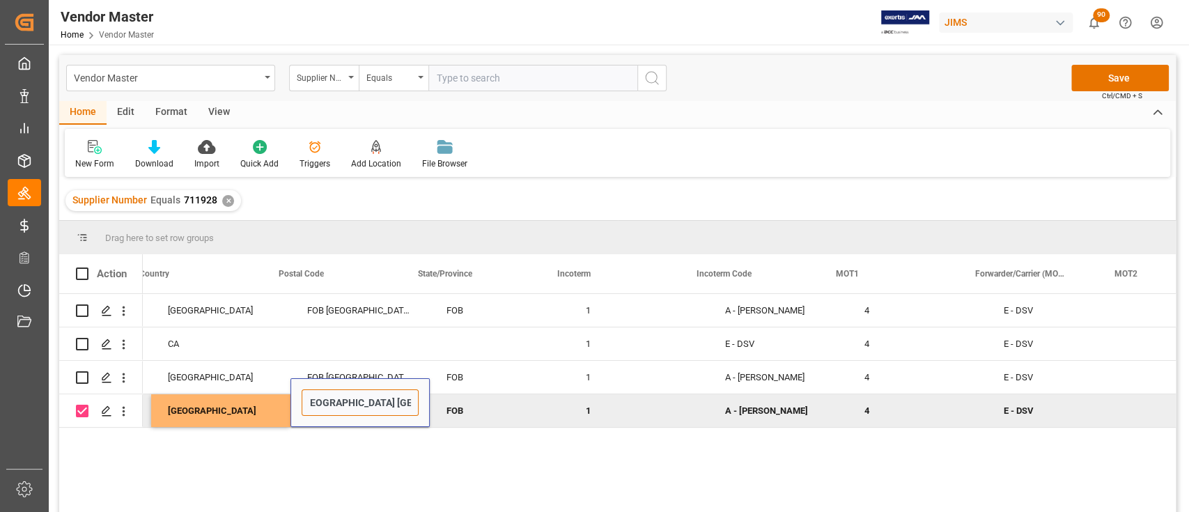
drag, startPoint x: 1101, startPoint y: 401, endPoint x: 1168, endPoint y: 412, distance: 67.8
click at [1188, 412] on html "Created by potrace 1.15, written by Peter Selinger 2001-2017 Created by potrace…" at bounding box center [594, 256] width 1189 height 512
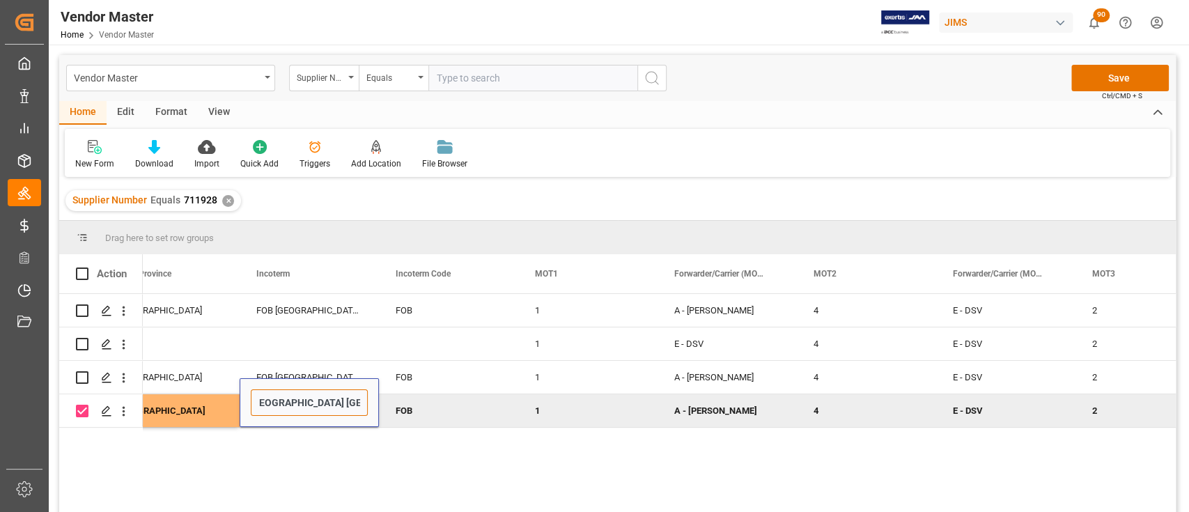
click at [326, 400] on input "FOB Shenzhen Guangdong CN" at bounding box center [309, 402] width 117 height 26
drag, startPoint x: 343, startPoint y: 402, endPoint x: 279, endPoint y: 401, distance: 64.1
click at [279, 401] on input "FOB Shenzhen Guangdong CN" at bounding box center [309, 402] width 117 height 26
paste input "Macau"
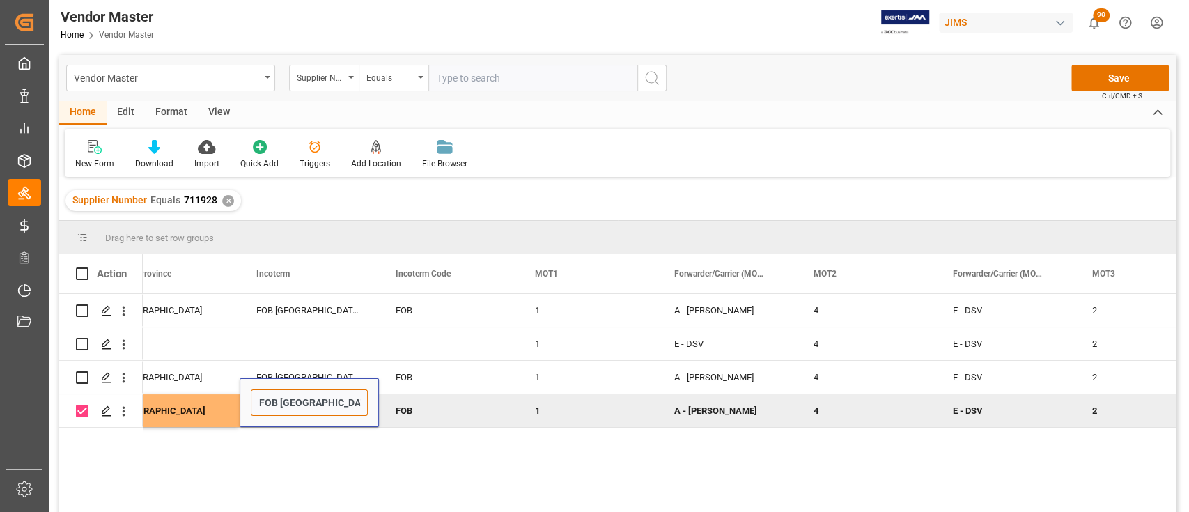
type input "FOB Macau, CN"
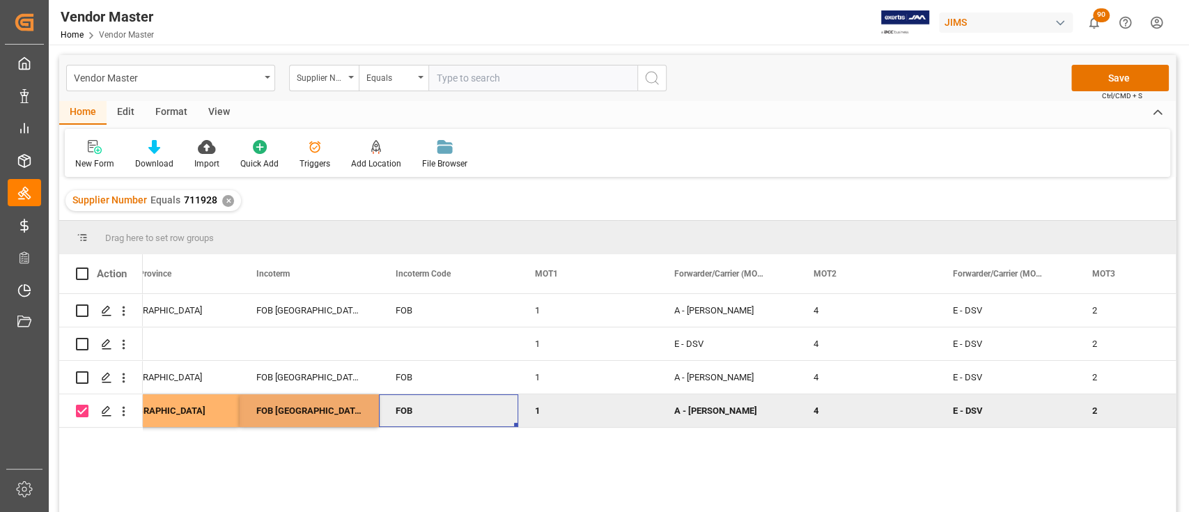
click at [419, 408] on div "FOB" at bounding box center [448, 410] width 139 height 33
click at [711, 403] on div "A - DELMAR" at bounding box center [727, 411] width 106 height 32
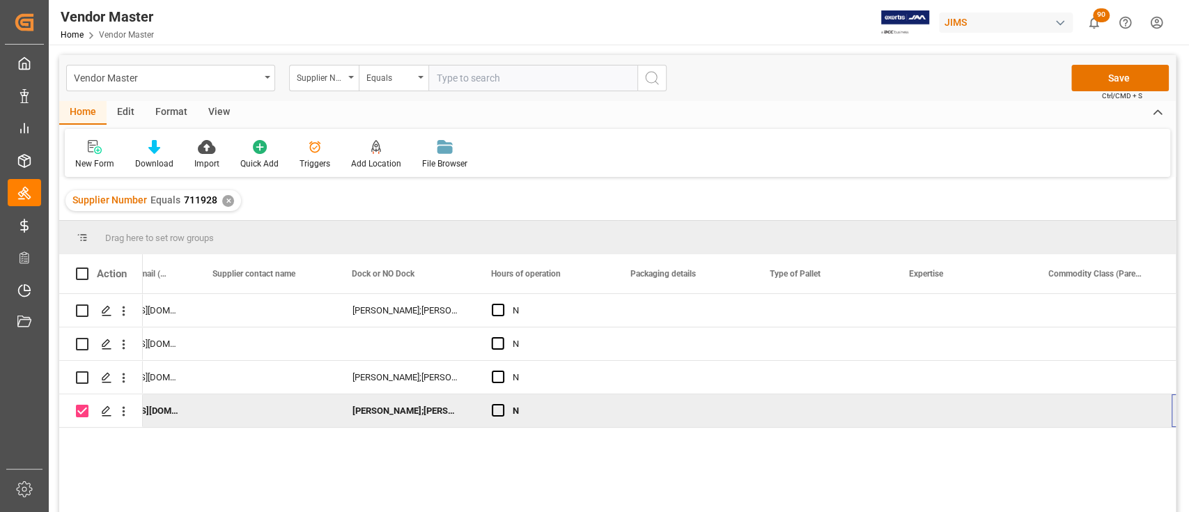
scroll to position [0, 6077]
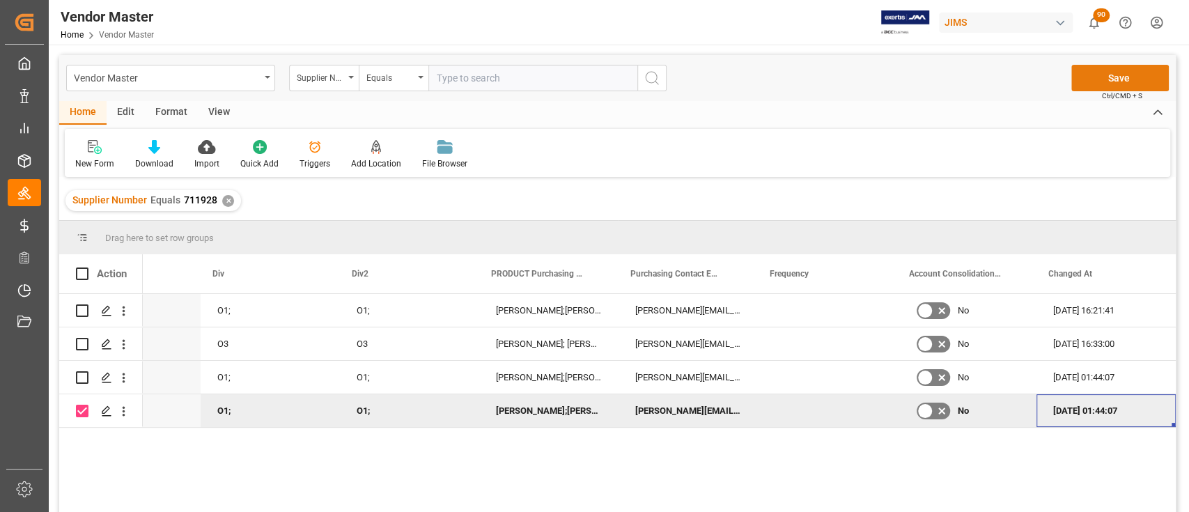
click at [1111, 77] on button "Save" at bounding box center [1120, 78] width 98 height 26
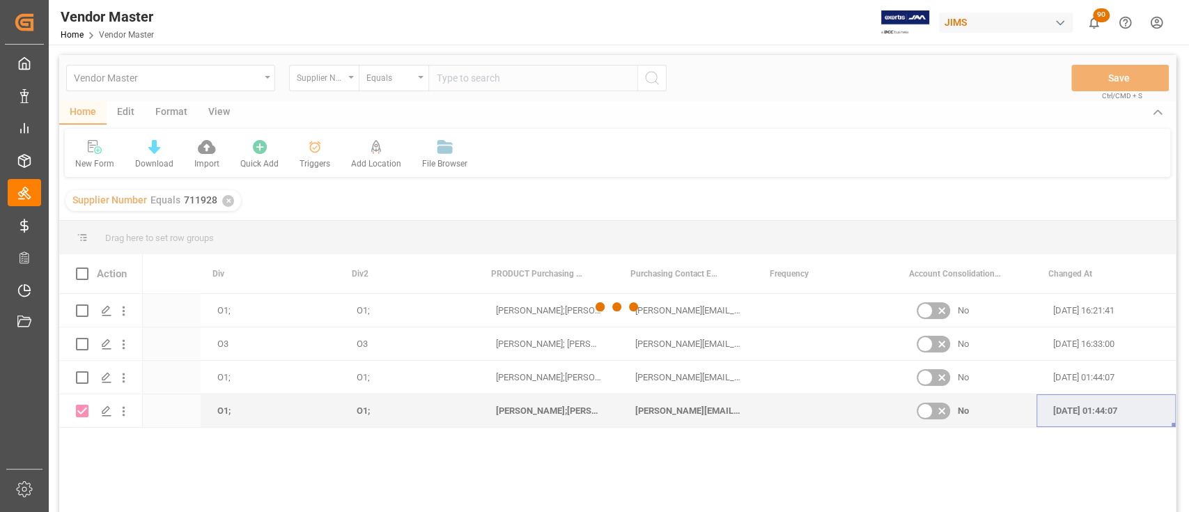
checkbox input "false"
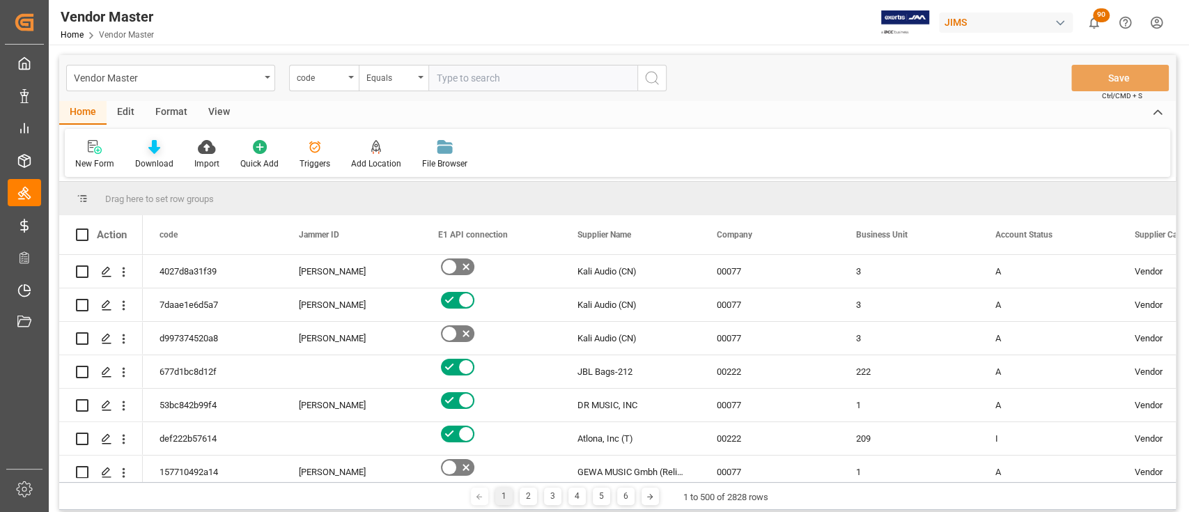
click at [155, 157] on div "Download" at bounding box center [154, 163] width 38 height 13
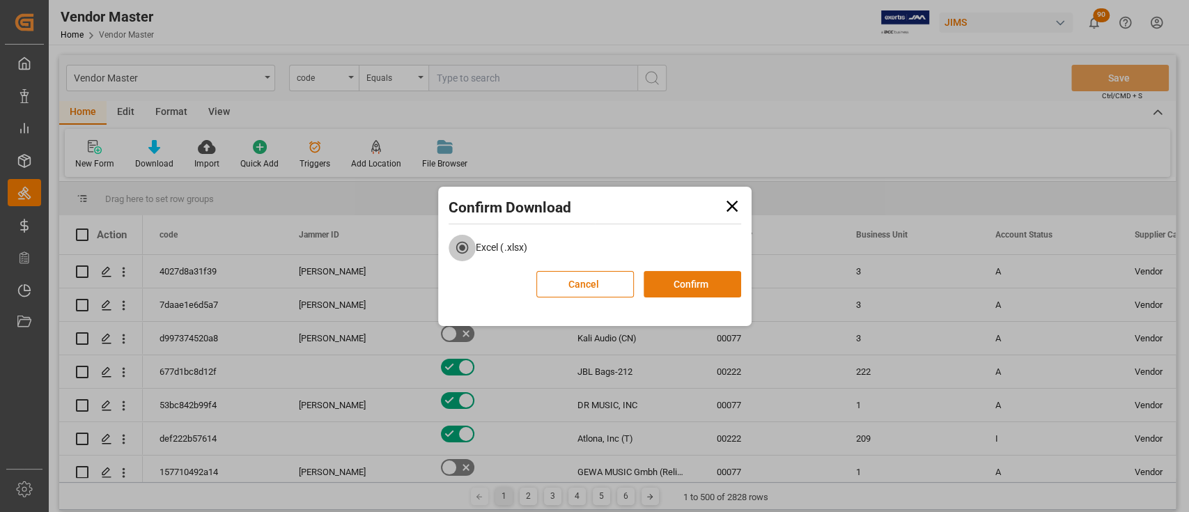
click at [692, 280] on button "Confirm" at bounding box center [693, 284] width 98 height 26
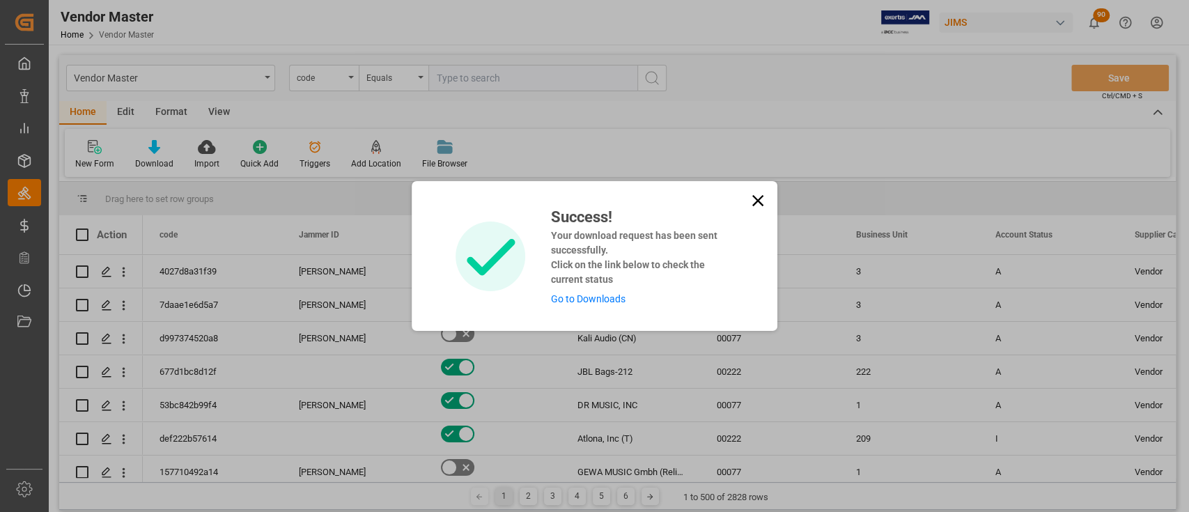
click at [591, 300] on link "Go to Downloads" at bounding box center [587, 298] width 75 height 11
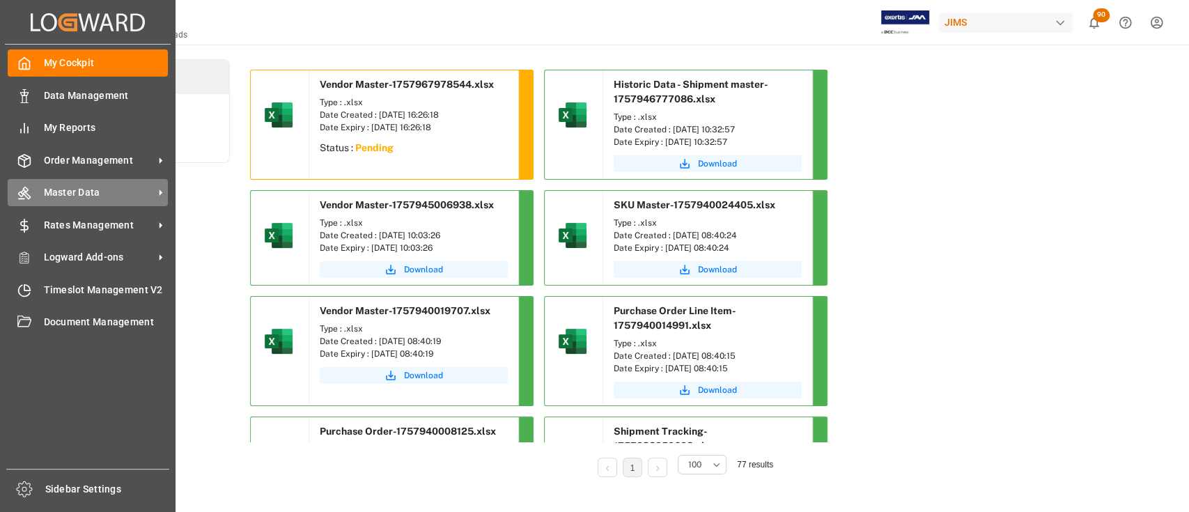
click at [81, 188] on span "Master Data" at bounding box center [99, 192] width 110 height 15
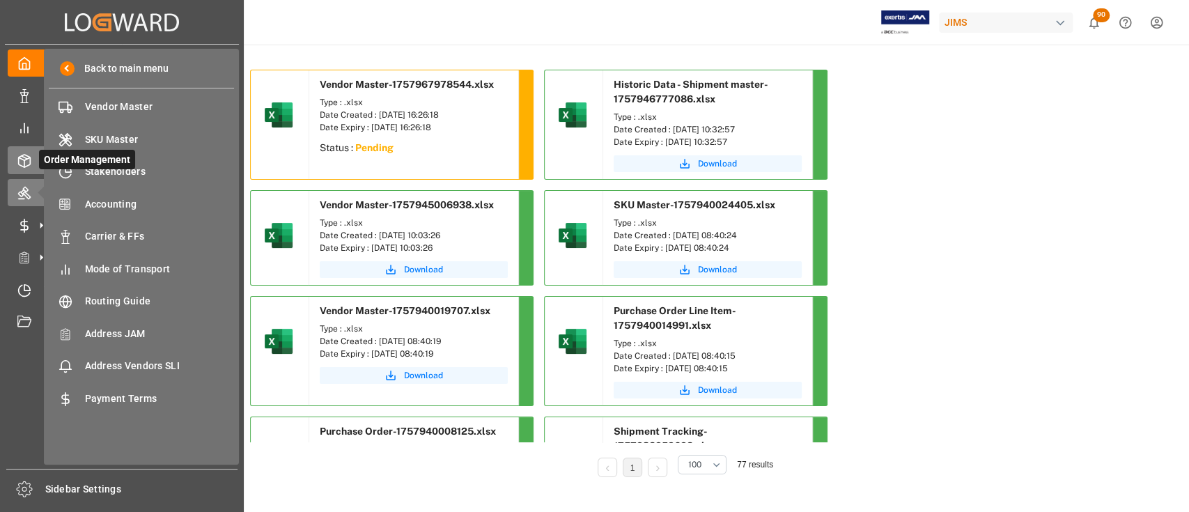
click at [29, 157] on icon at bounding box center [24, 161] width 14 height 14
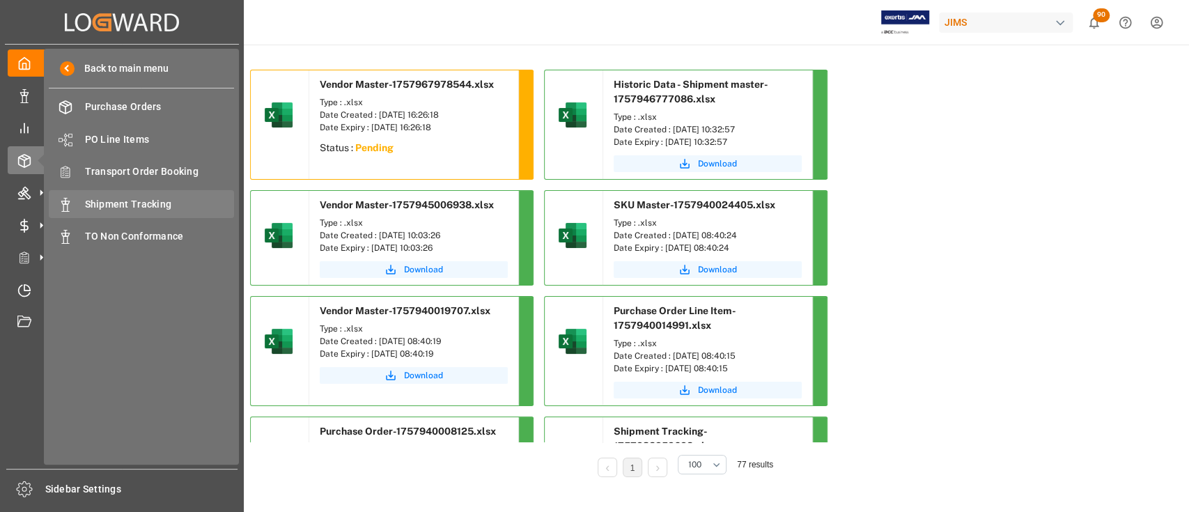
click at [139, 203] on span "Shipment Tracking" at bounding box center [160, 204] width 150 height 15
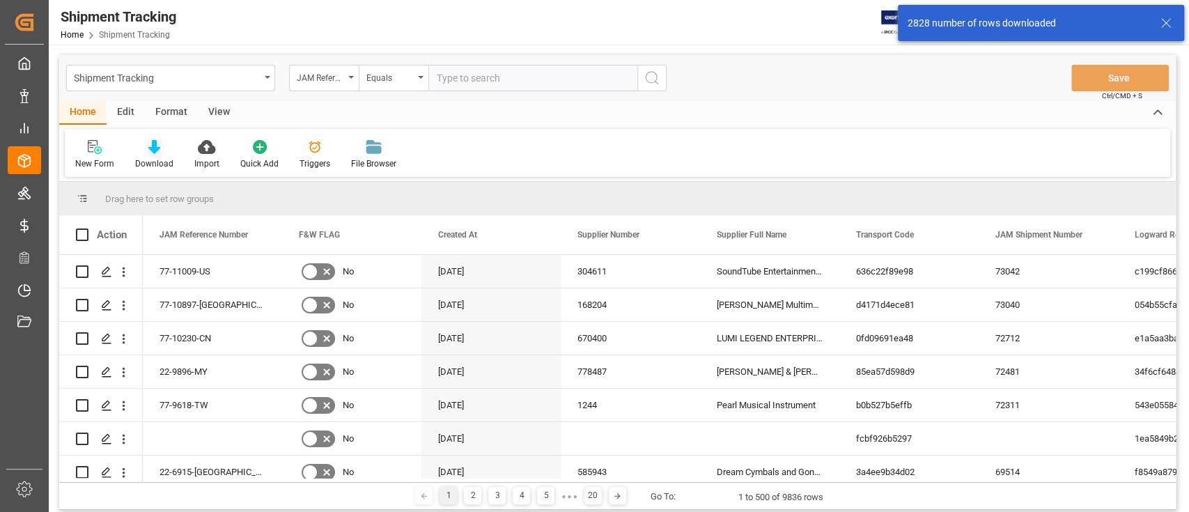
click at [151, 145] on icon at bounding box center [154, 147] width 12 height 14
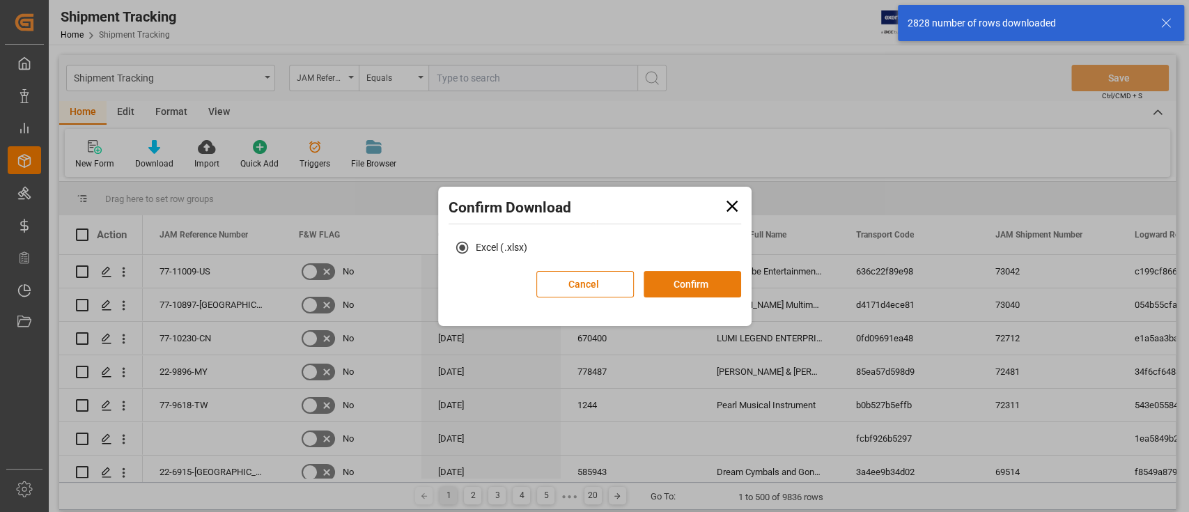
click at [651, 276] on button "Confirm" at bounding box center [693, 284] width 98 height 26
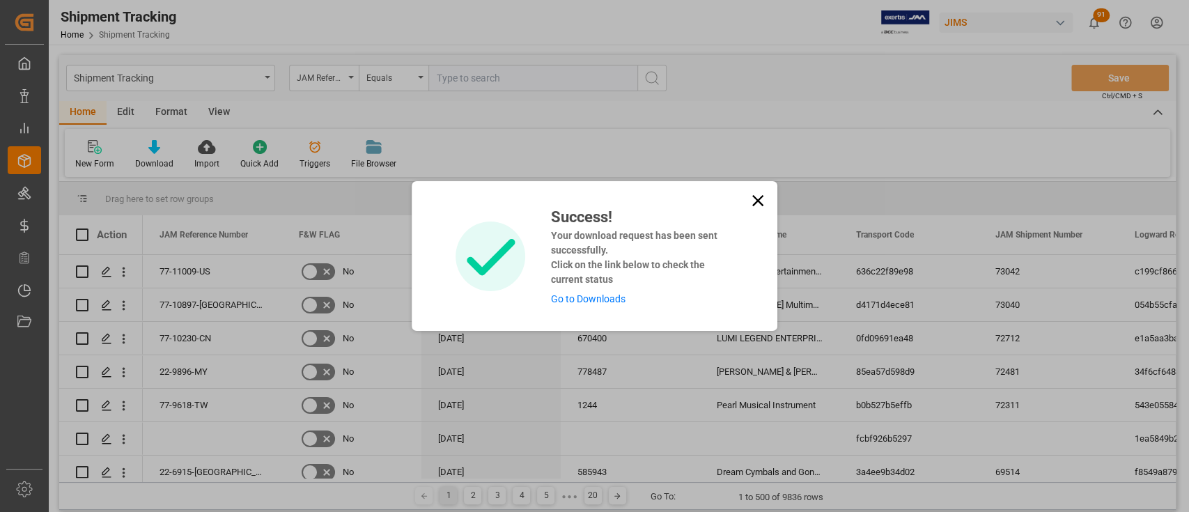
click at [591, 295] on link "Go to Downloads" at bounding box center [587, 298] width 75 height 11
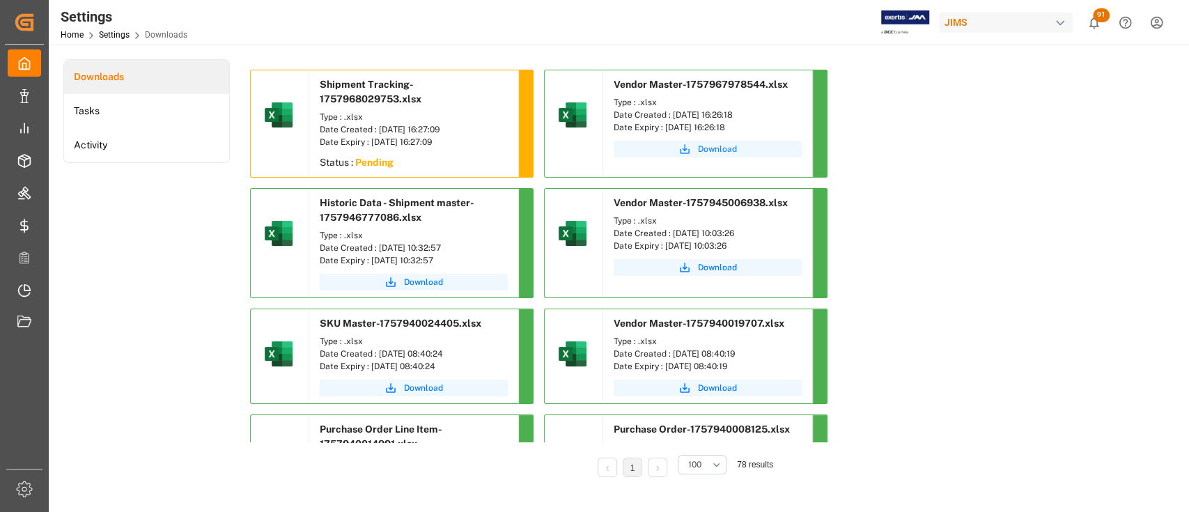
click at [712, 150] on span "Download" at bounding box center [717, 149] width 39 height 13
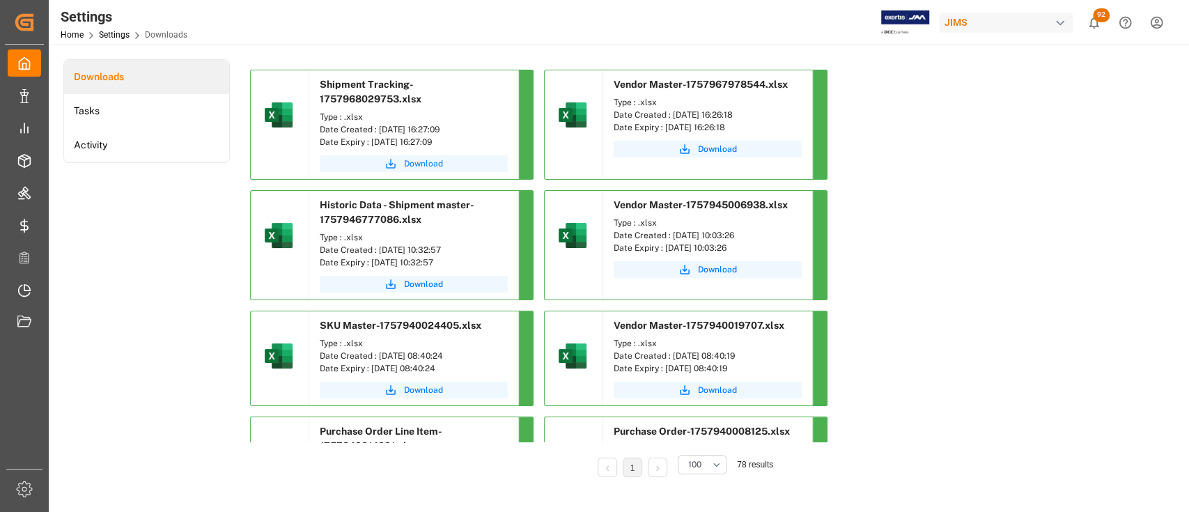
click at [420, 163] on span "Download" at bounding box center [423, 163] width 39 height 13
